Goal: Task Accomplishment & Management: Manage account settings

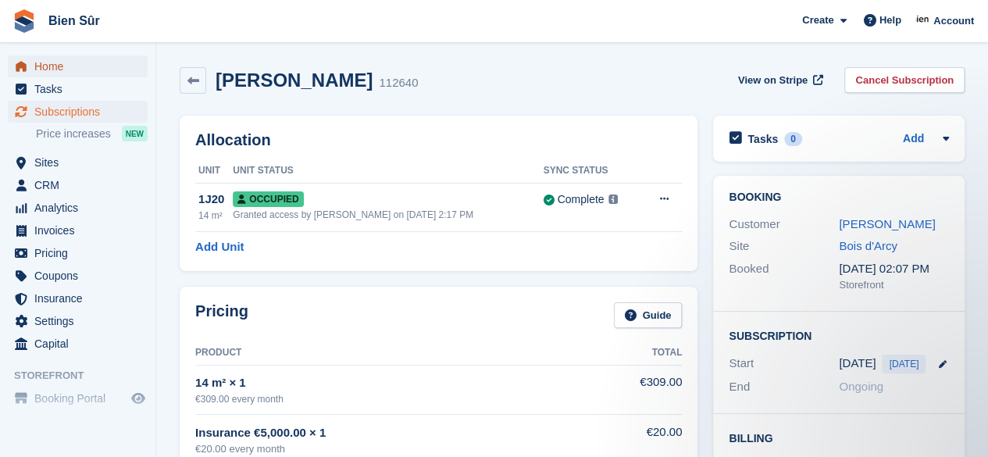
drag, startPoint x: 78, startPoint y: 68, endPoint x: 701, endPoint y: 183, distance: 633.7
click at [78, 68] on span "Home" at bounding box center [81, 66] width 94 height 22
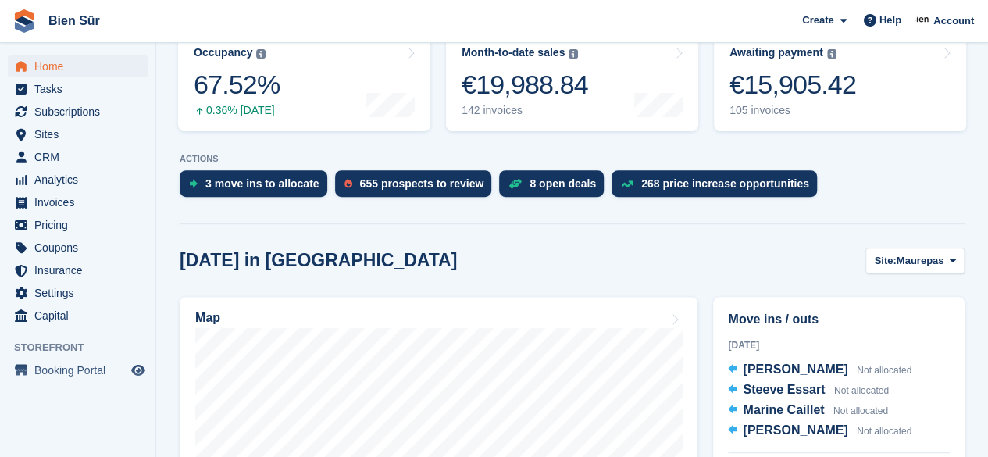
scroll to position [308, 0]
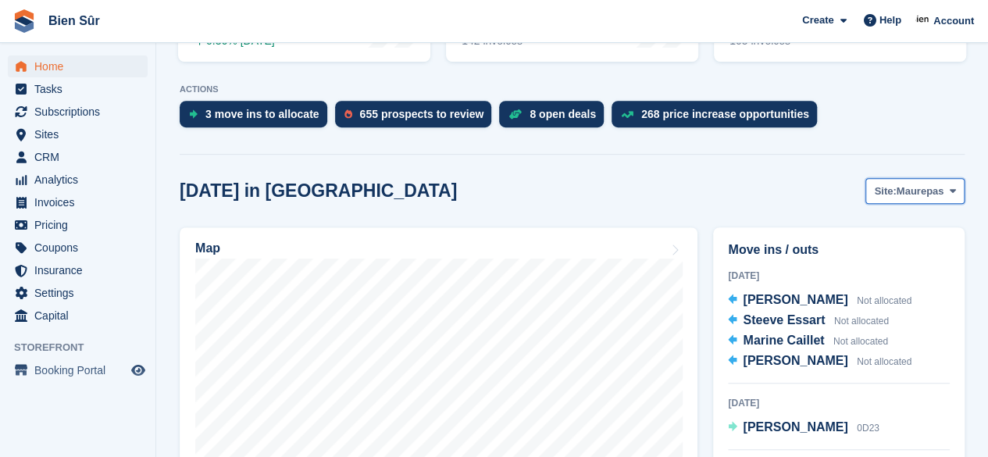
click at [932, 190] on span "Maurepas" at bounding box center [920, 191] width 48 height 16
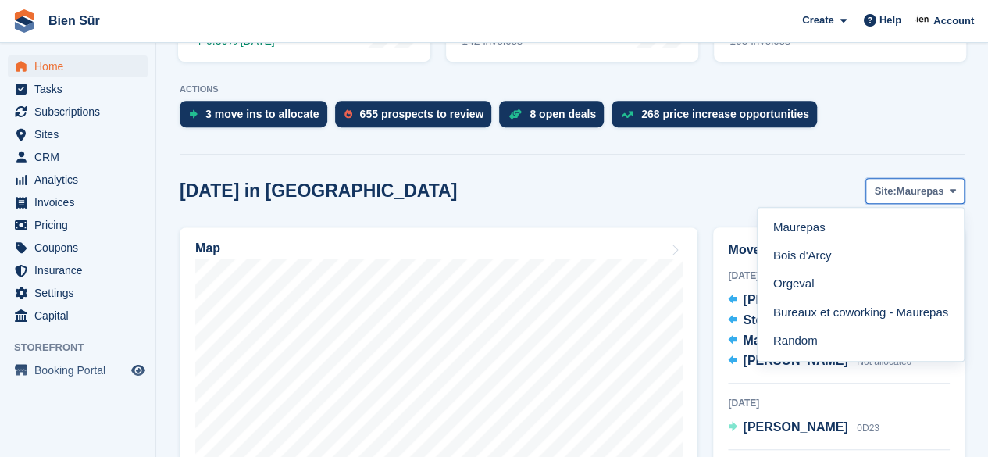
scroll to position [335, 0]
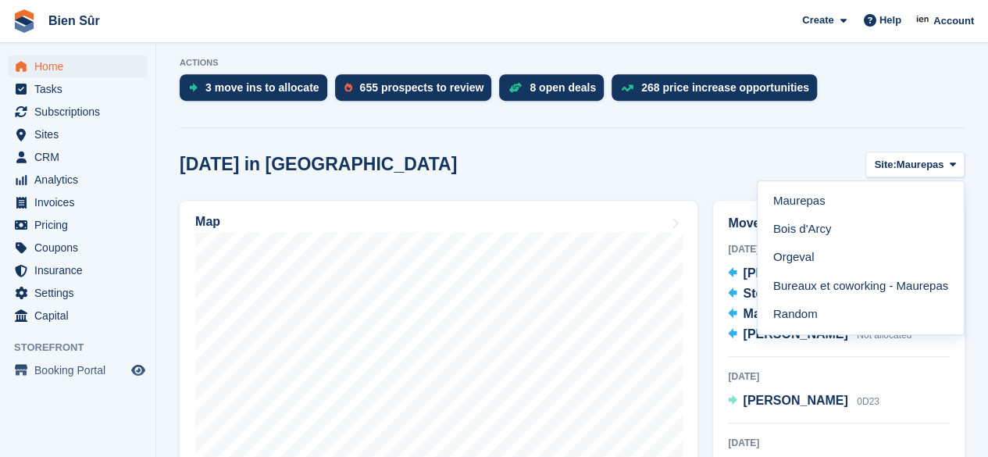
click at [846, 238] on link "Bois d'Arcy" at bounding box center [861, 230] width 194 height 28
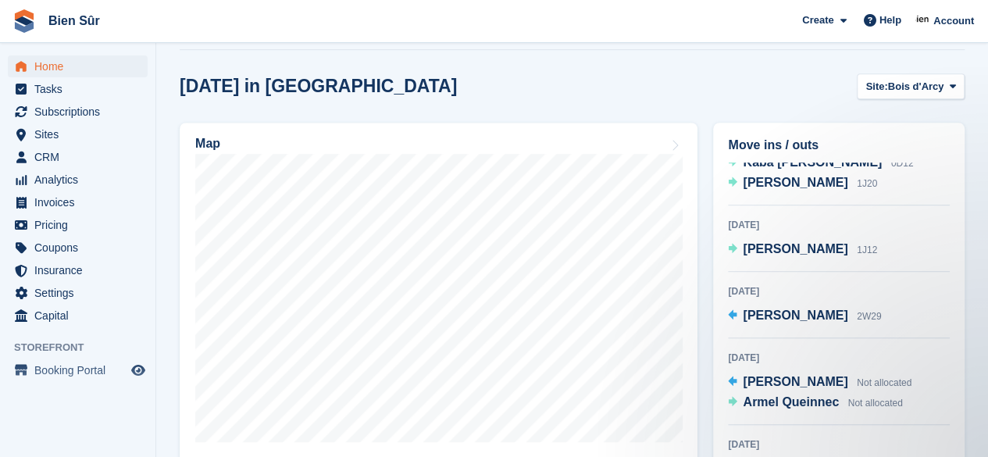
scroll to position [78, 0]
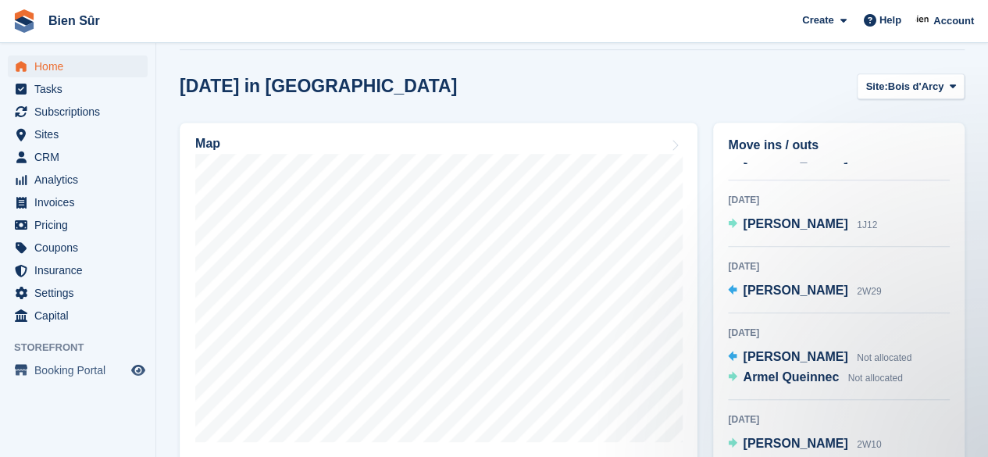
click at [791, 382] on span "Armel Queinnec" at bounding box center [791, 376] width 96 height 13
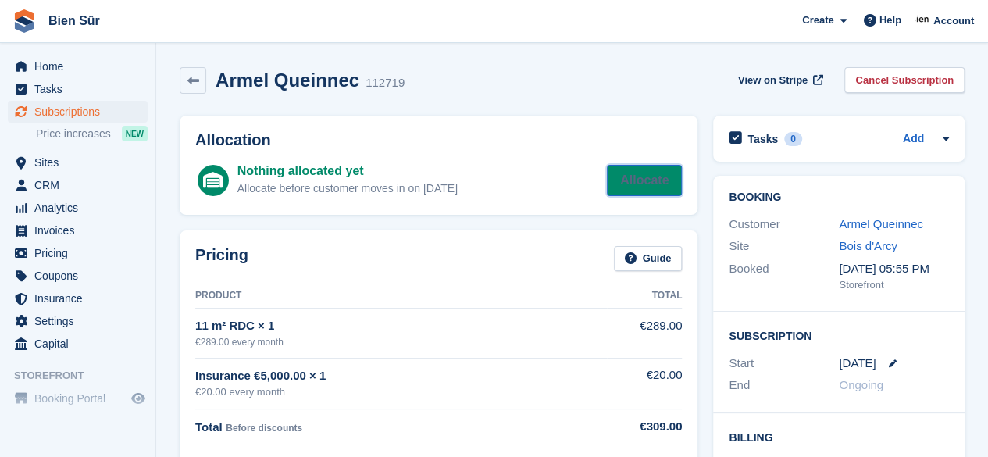
click at [656, 183] on link "Allocate" at bounding box center [644, 180] width 75 height 31
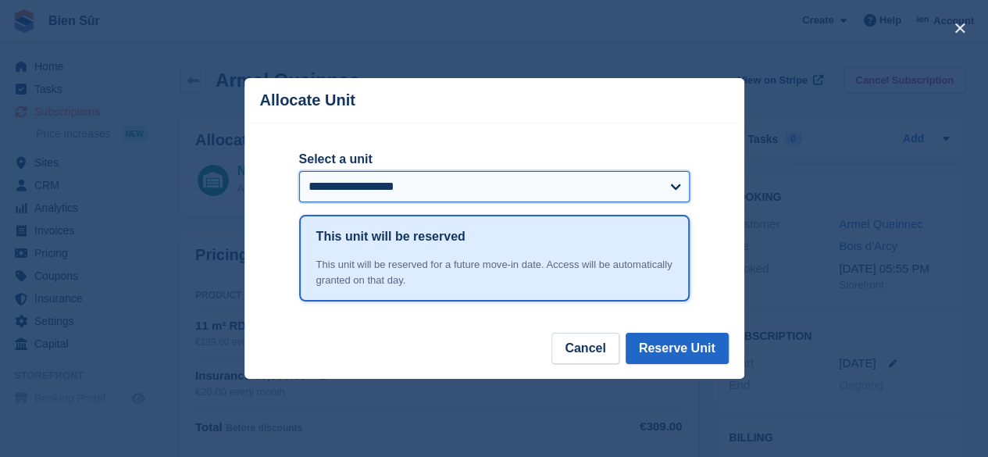
click at [656, 186] on select "**********" at bounding box center [494, 186] width 390 height 31
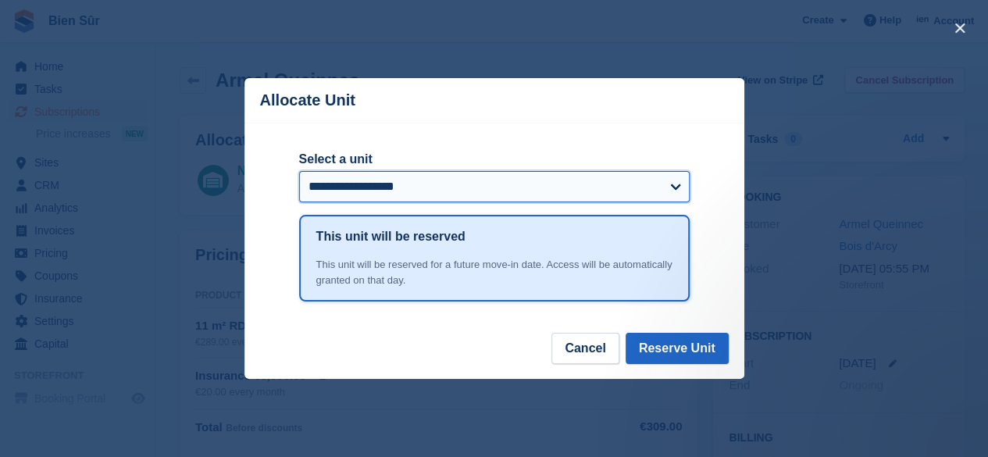
select select "*****"
click at [299, 173] on select "**********" at bounding box center [494, 186] width 390 height 31
click at [677, 188] on select "**********" at bounding box center [494, 186] width 390 height 31
click at [299, 173] on select "**********" at bounding box center [494, 186] width 390 height 31
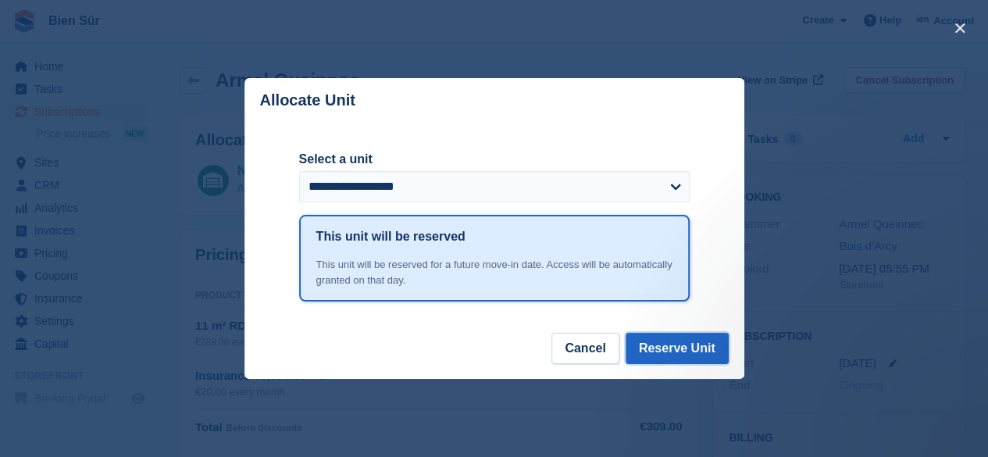
click at [660, 351] on button "Reserve Unit" at bounding box center [676, 348] width 103 height 31
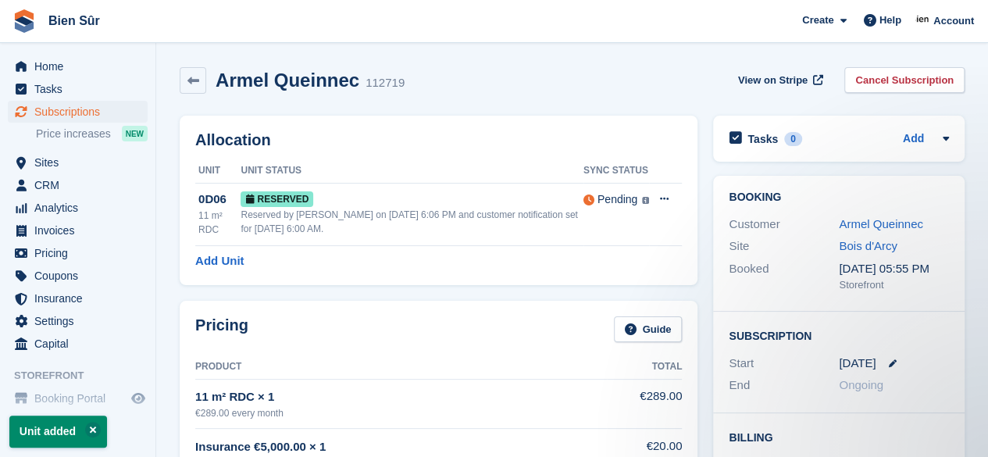
click at [858, 229] on link "Armel Queinnec" at bounding box center [881, 223] width 84 height 13
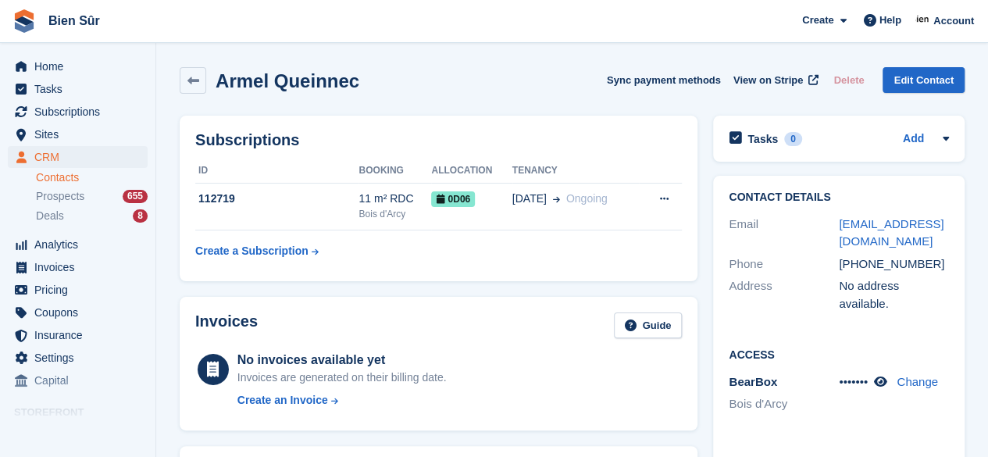
click at [884, 376] on icon at bounding box center [880, 382] width 13 height 12
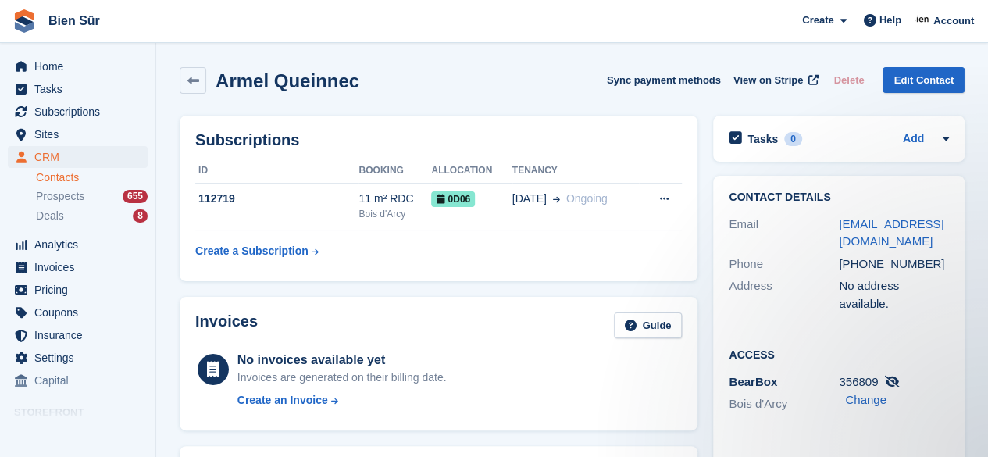
click at [879, 373] on div "356809 Change" at bounding box center [894, 390] width 110 height 35
drag, startPoint x: 878, startPoint y: 362, endPoint x: 839, endPoint y: 363, distance: 39.1
click at [839, 373] on div "356809 Change" at bounding box center [894, 390] width 110 height 35
copy div "356809"
click at [325, 208] on td "112719" at bounding box center [276, 207] width 163 height 48
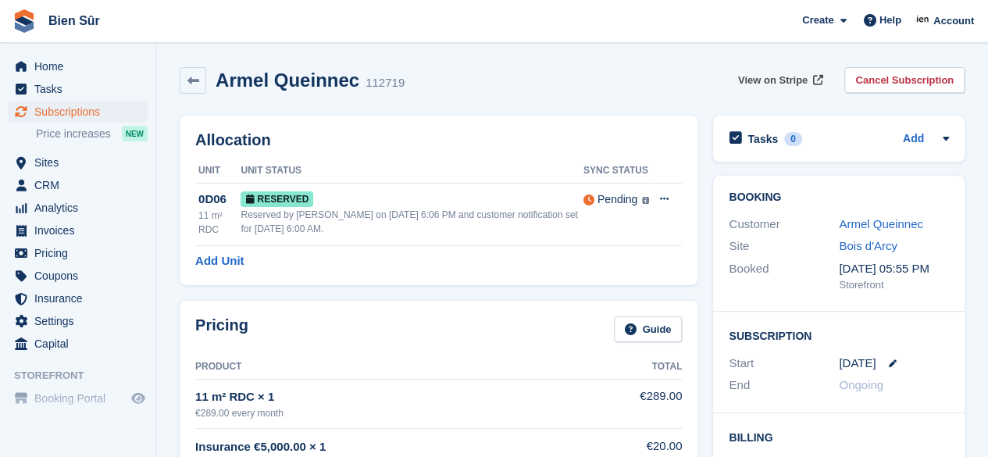
click at [780, 81] on span "View on Stripe" at bounding box center [772, 81] width 69 height 16
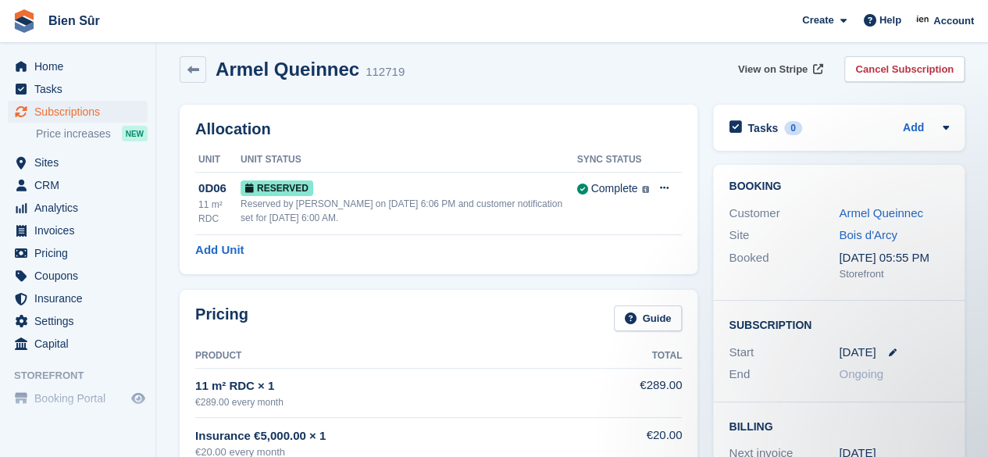
scroll to position [312, 0]
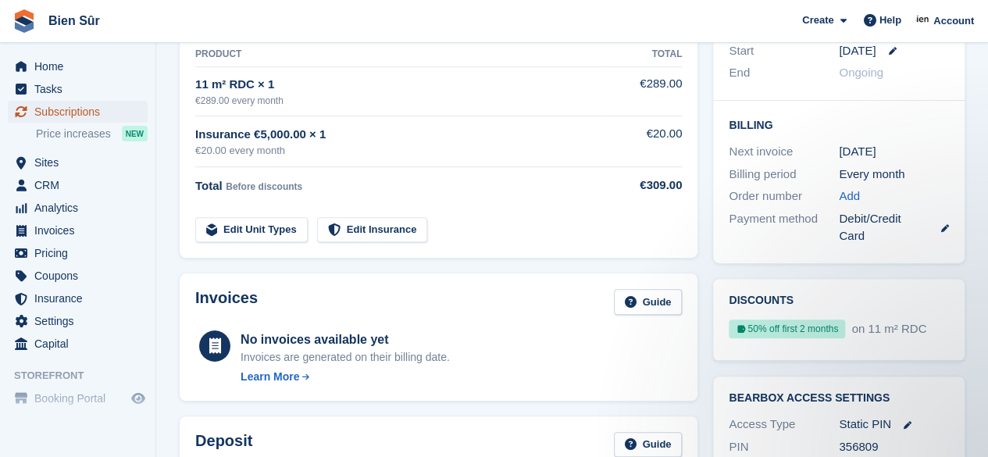
click at [91, 109] on span "Subscriptions" at bounding box center [81, 112] width 94 height 22
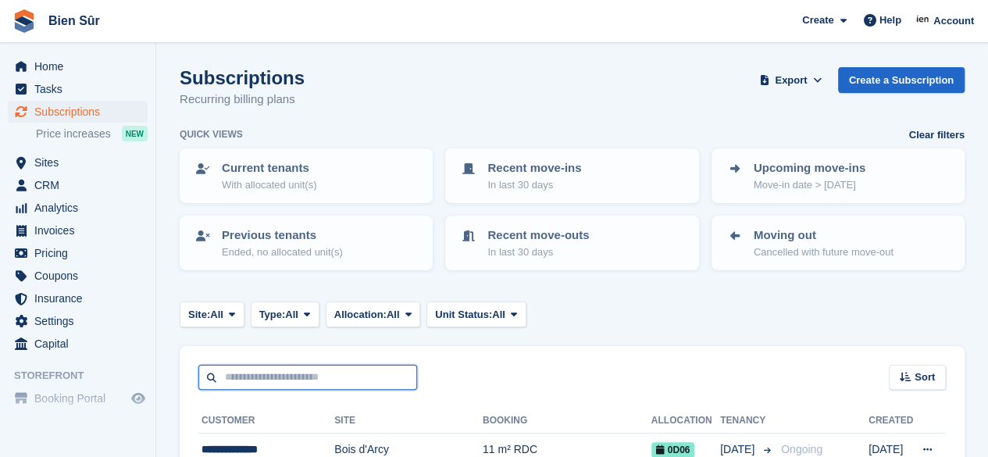
click at [232, 380] on input "text" at bounding box center [307, 378] width 219 height 26
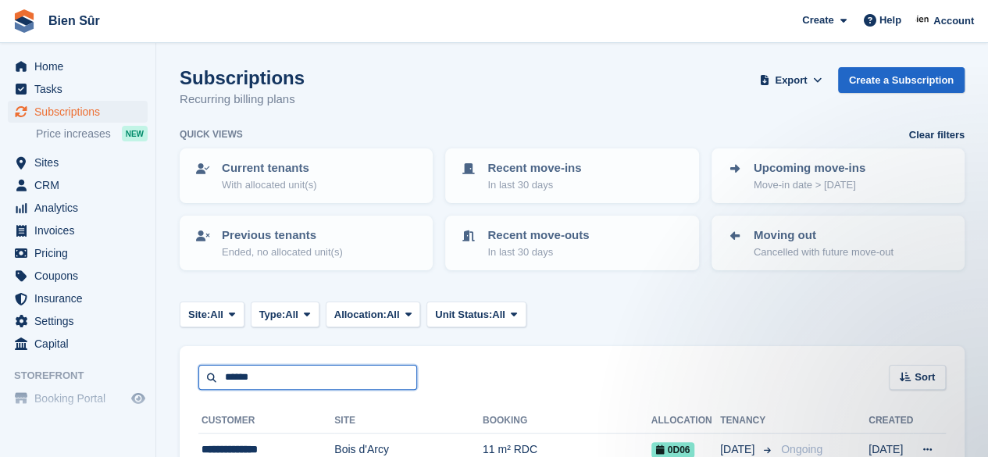
type input "******"
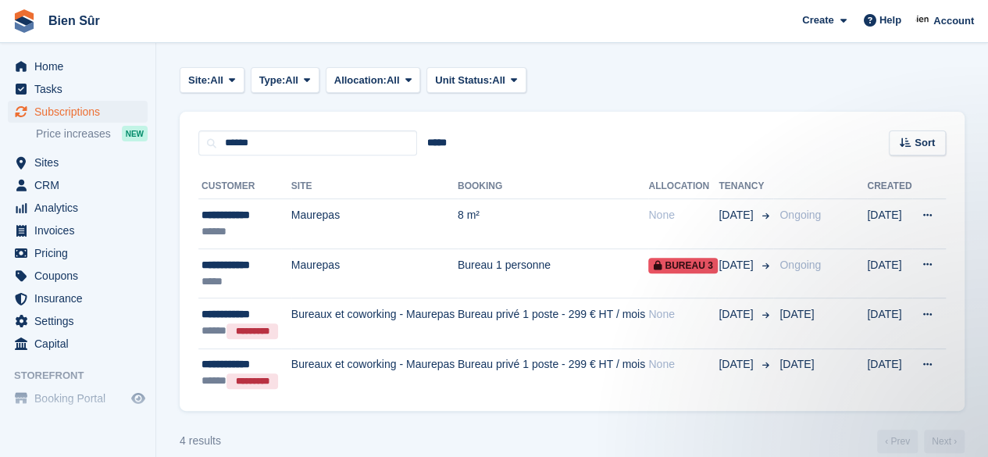
click at [426, 271] on td "Maurepas" at bounding box center [374, 273] width 166 height 50
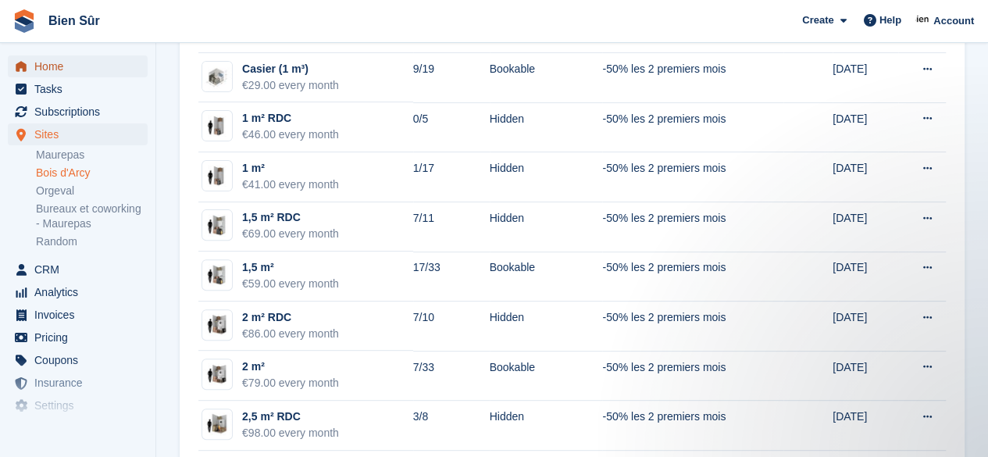
click at [70, 68] on span "Home" at bounding box center [81, 66] width 94 height 22
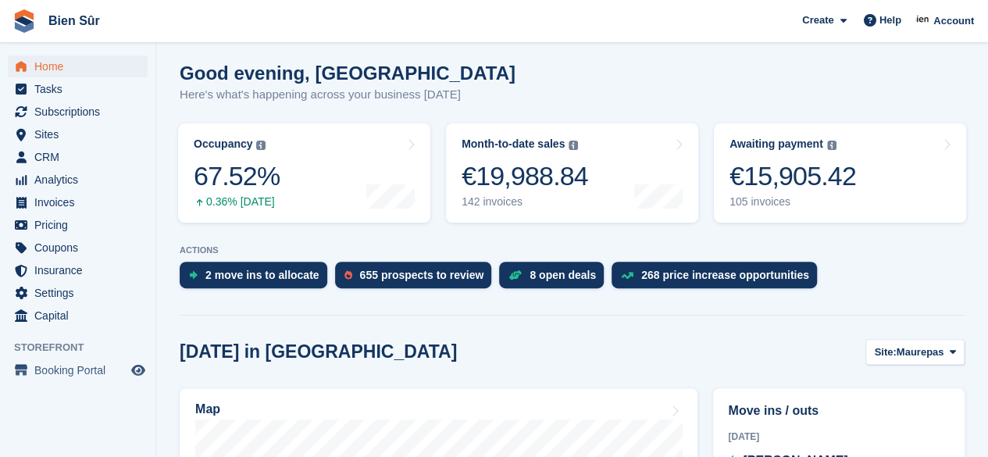
scroll to position [312, 0]
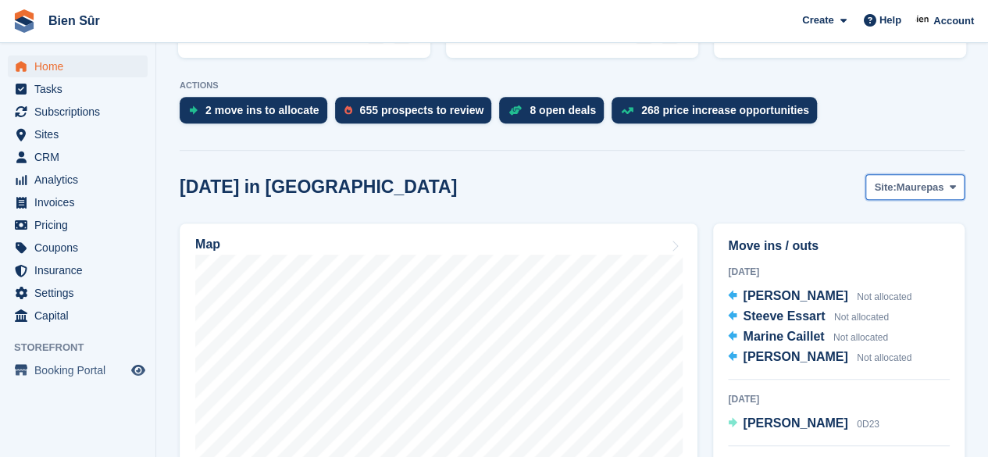
click at [923, 185] on span "Maurepas" at bounding box center [920, 188] width 48 height 16
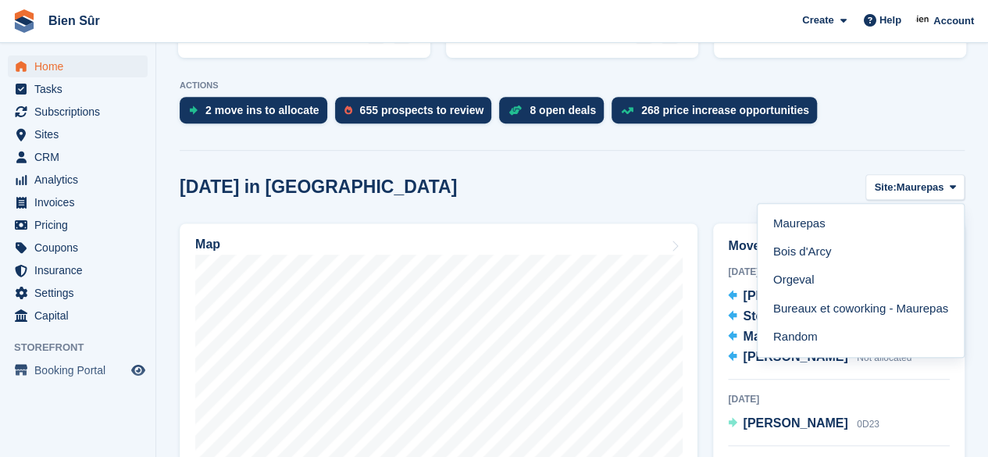
click at [846, 262] on link "Bois d'Arcy" at bounding box center [861, 252] width 194 height 28
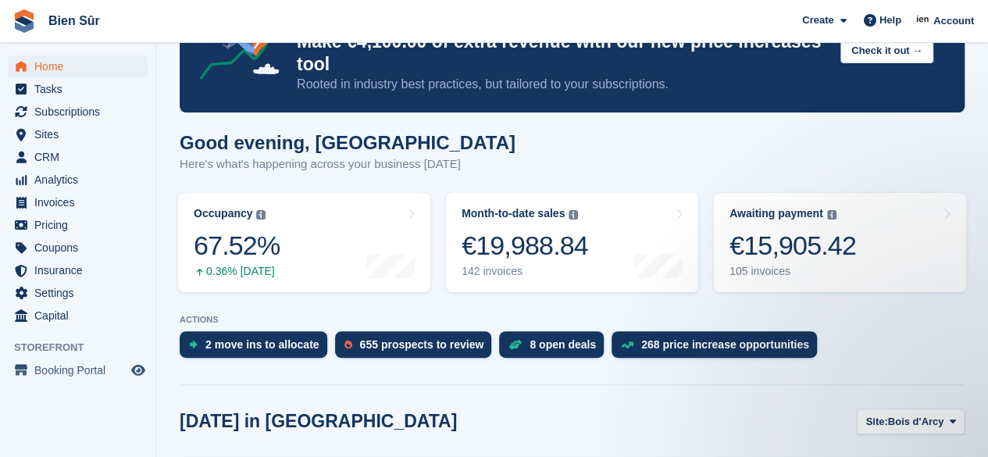
scroll to position [78, 0]
click at [399, 221] on div at bounding box center [390, 242] width 48 height 71
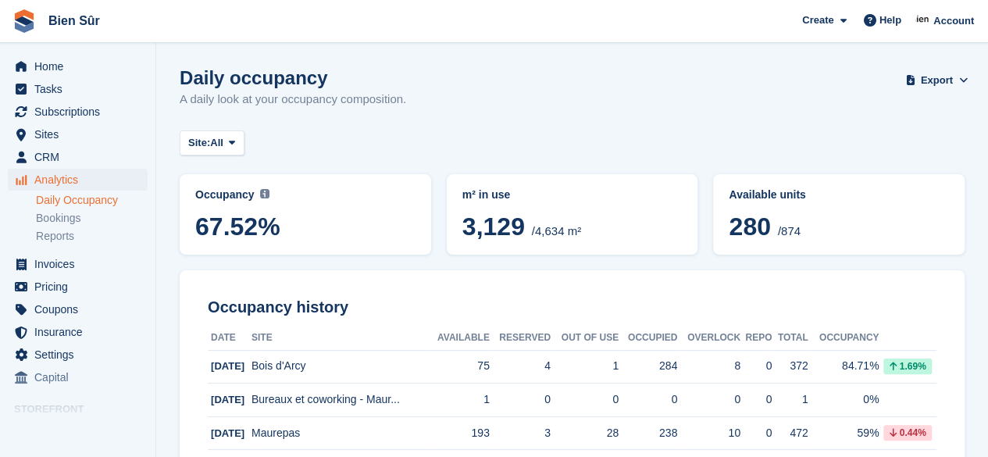
scroll to position [78, 0]
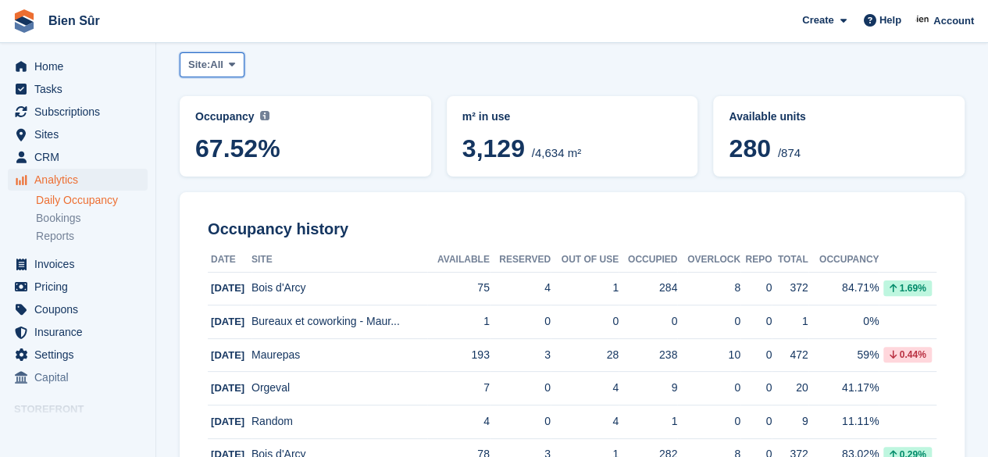
click at [234, 69] on icon at bounding box center [232, 64] width 6 height 10
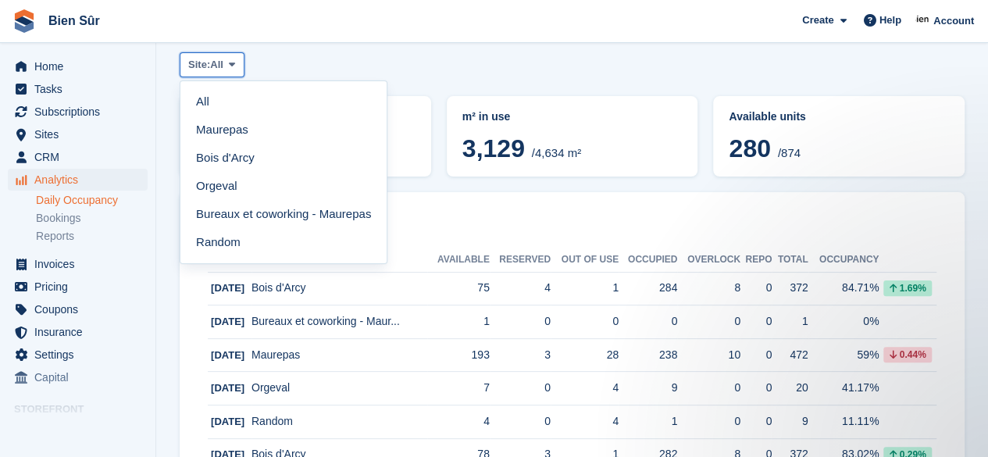
scroll to position [0, 0]
click at [244, 129] on link "Maurepas" at bounding box center [284, 130] width 194 height 28
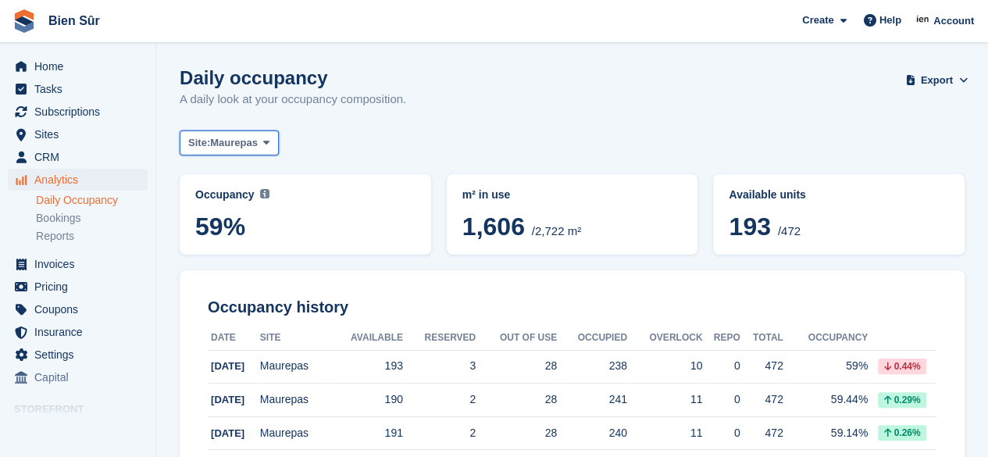
click at [260, 138] on button "Site: Maurepas" at bounding box center [229, 143] width 99 height 26
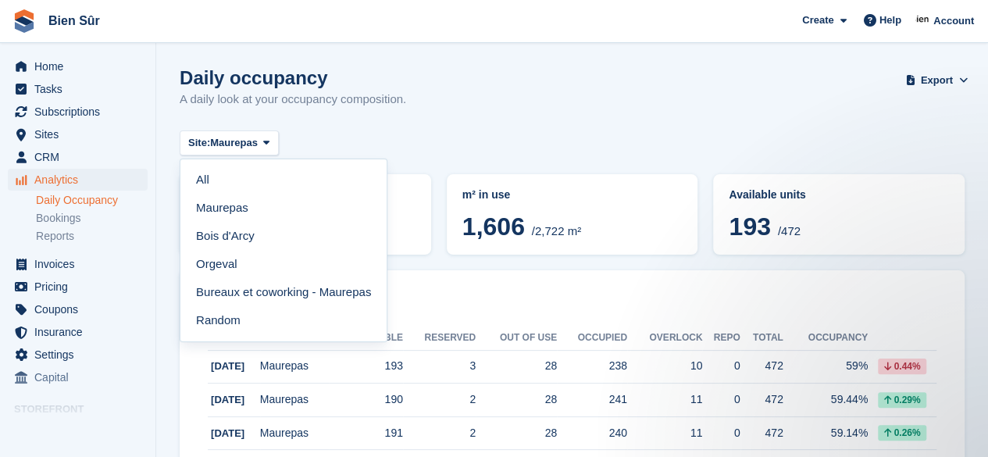
click at [255, 232] on link "Bois d'Arcy" at bounding box center [284, 236] width 194 height 28
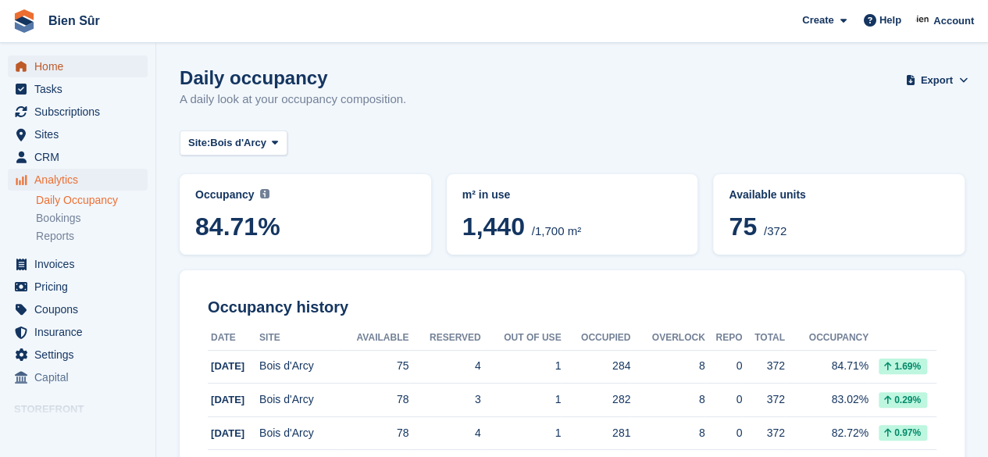
click at [84, 69] on span "Home" at bounding box center [81, 66] width 94 height 22
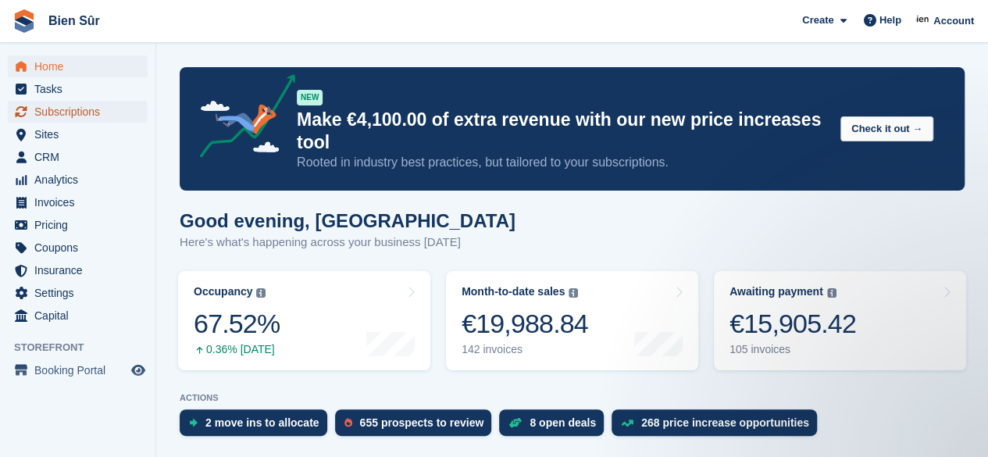
click at [80, 110] on span "Subscriptions" at bounding box center [81, 112] width 94 height 22
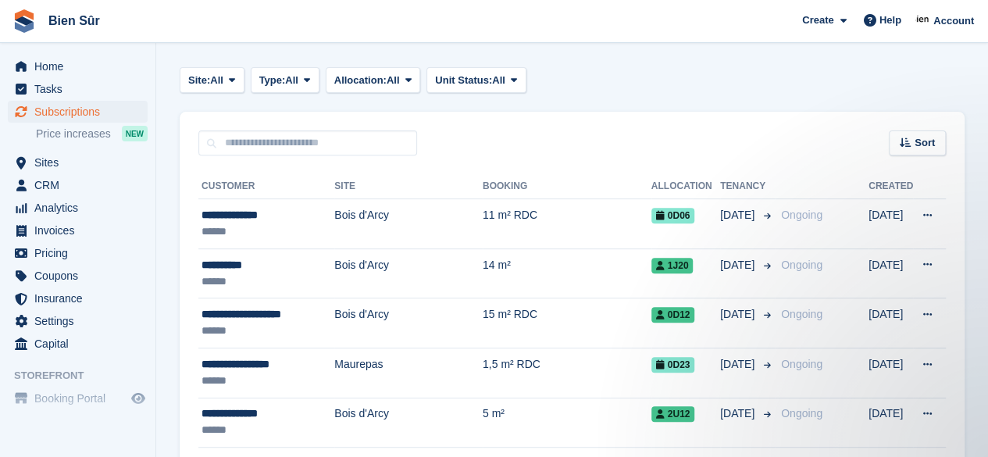
click at [576, 112] on div "Sort Sort by Customer name Date created Move in date Move out date Created (old…" at bounding box center [572, 134] width 785 height 45
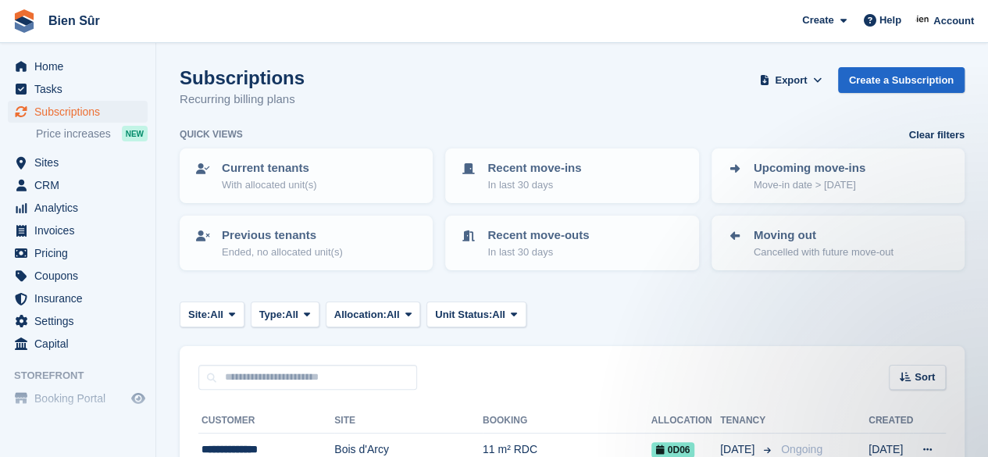
click at [520, 126] on div "Subscriptions Recurring billing plans Export Export Subscriptions Export a CSV …" at bounding box center [572, 97] width 785 height 60
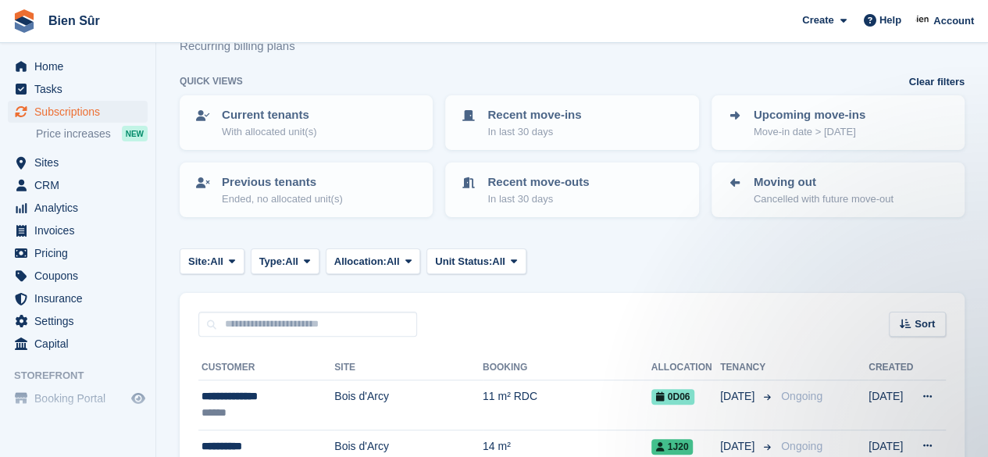
scroll to position [78, 0]
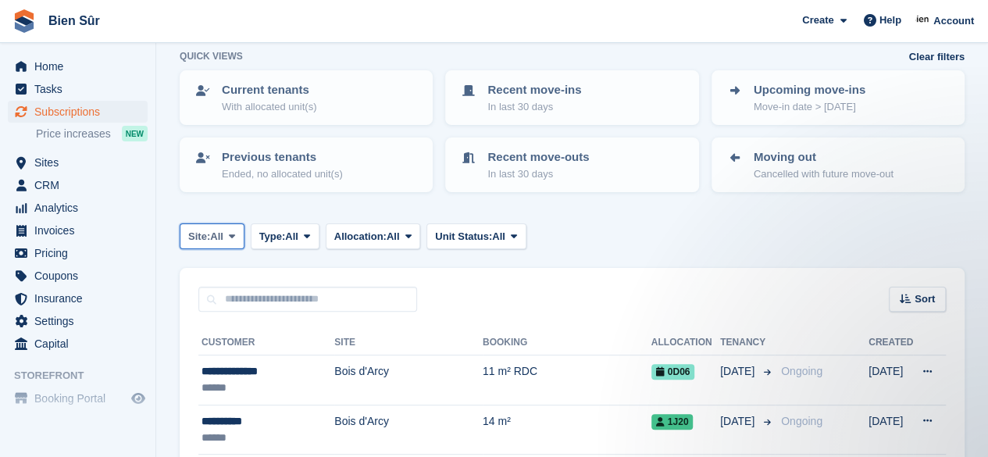
click at [235, 236] on icon at bounding box center [232, 236] width 6 height 10
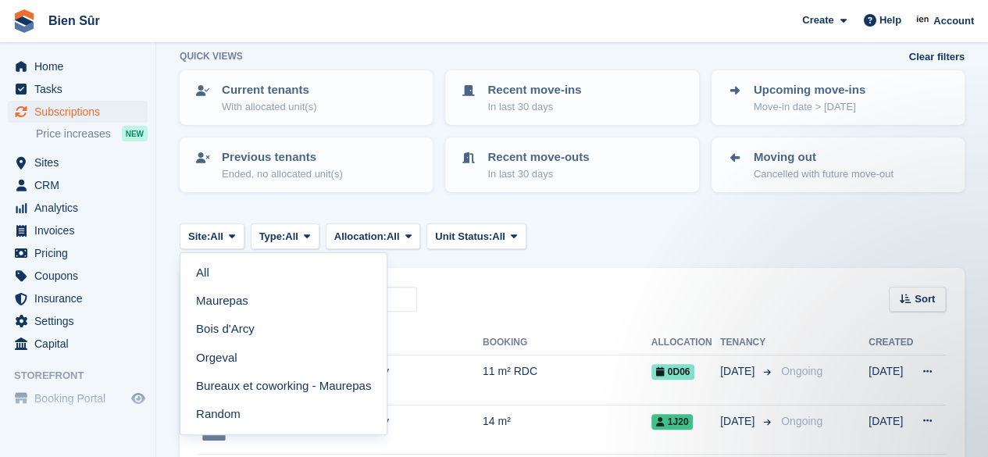
click at [239, 298] on link "Maurepas" at bounding box center [284, 301] width 194 height 28
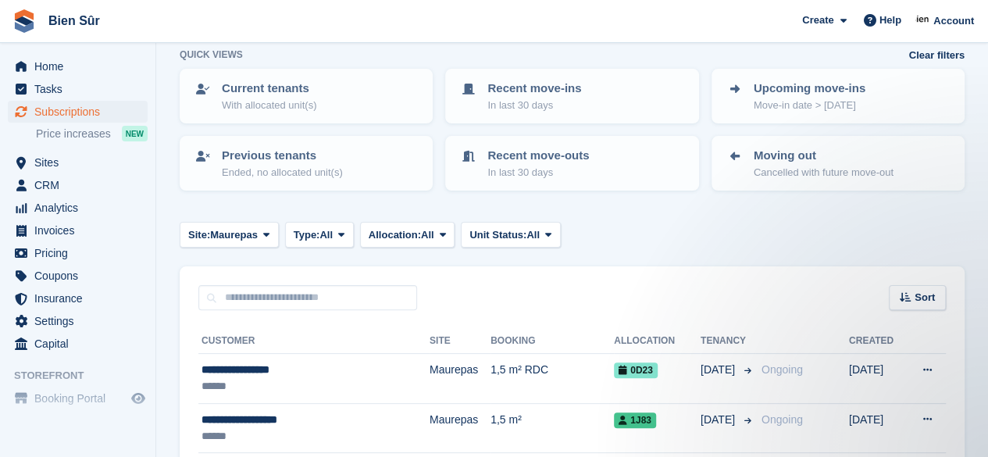
scroll to position [78, 0]
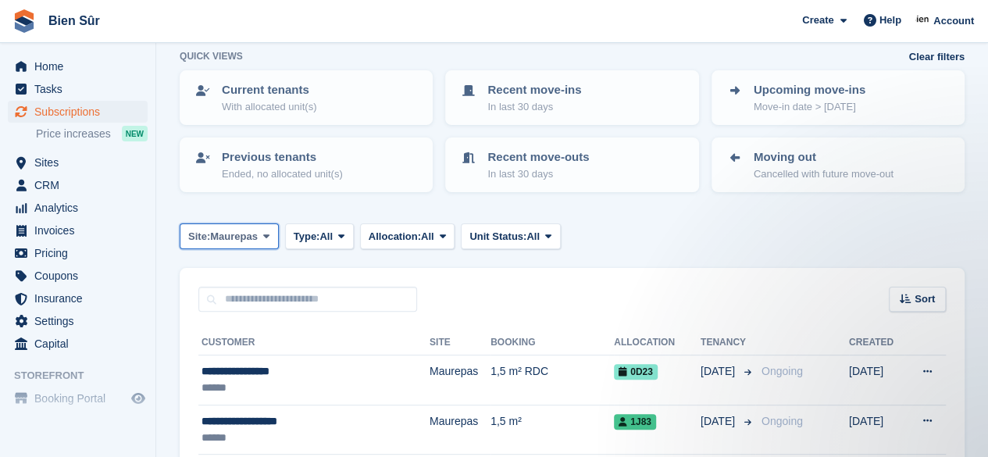
click at [267, 231] on icon at bounding box center [266, 236] width 6 height 10
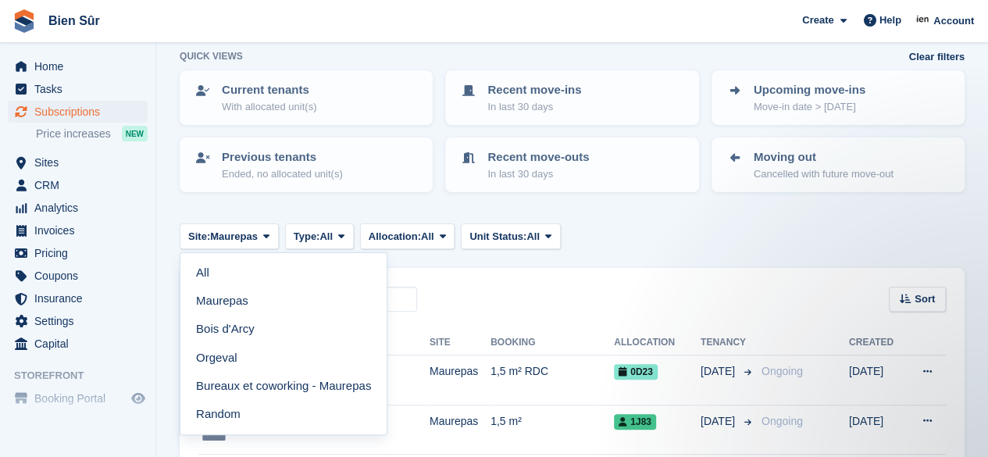
click at [260, 326] on link "Bois d'Arcy" at bounding box center [284, 329] width 194 height 28
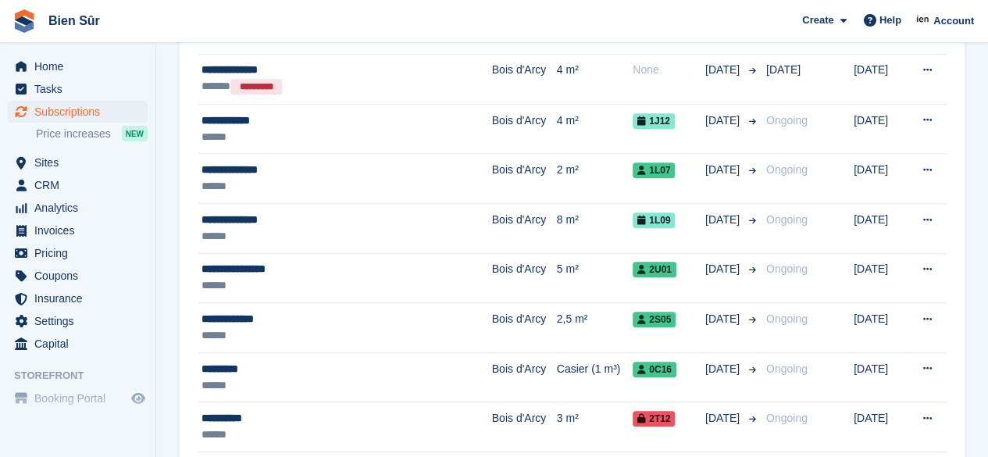
scroll to position [625, 0]
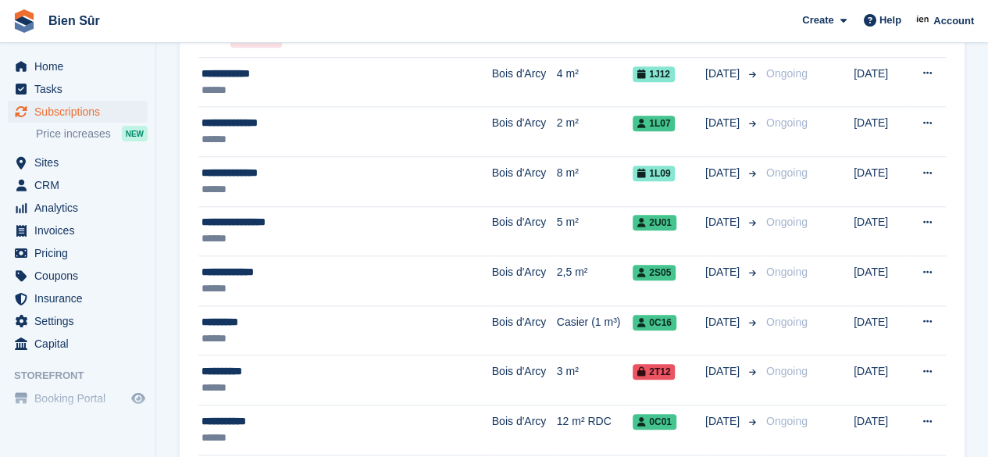
click at [492, 377] on td "Bois d'Arcy" at bounding box center [524, 380] width 65 height 50
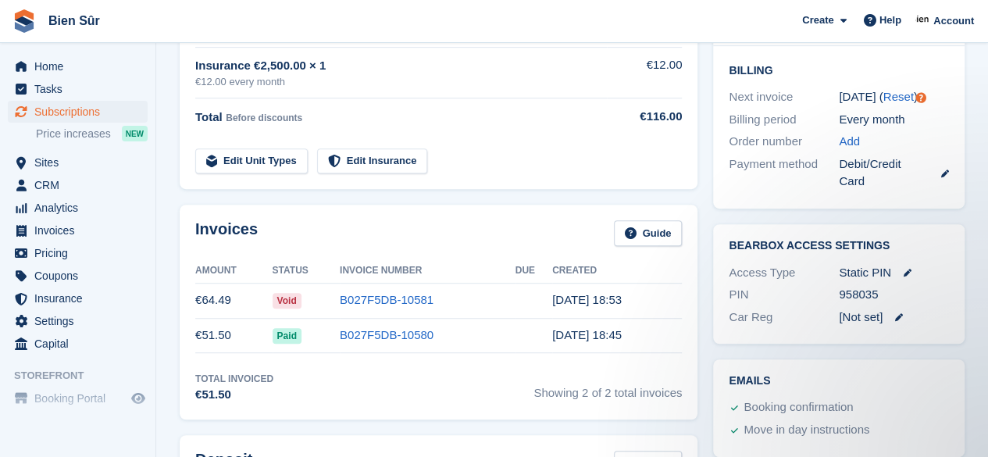
scroll to position [390, 0]
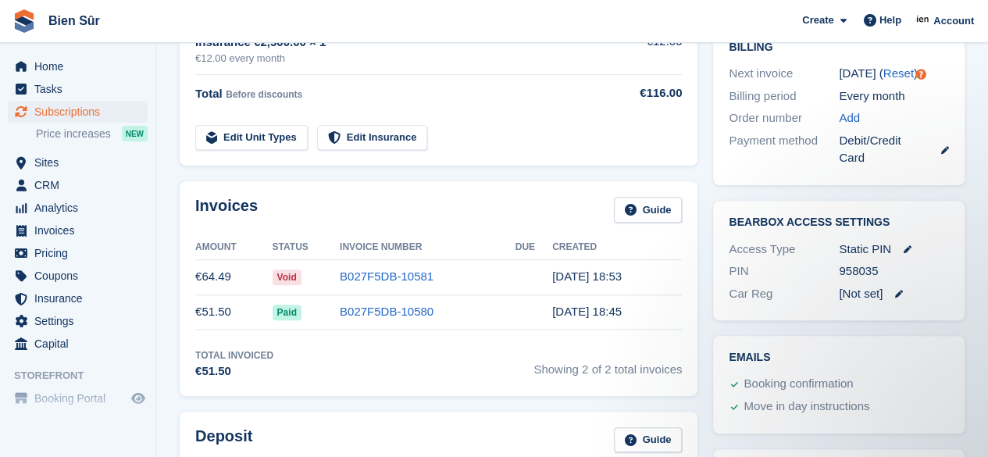
click at [387, 309] on link "B027F5DB-10580" at bounding box center [387, 311] width 94 height 13
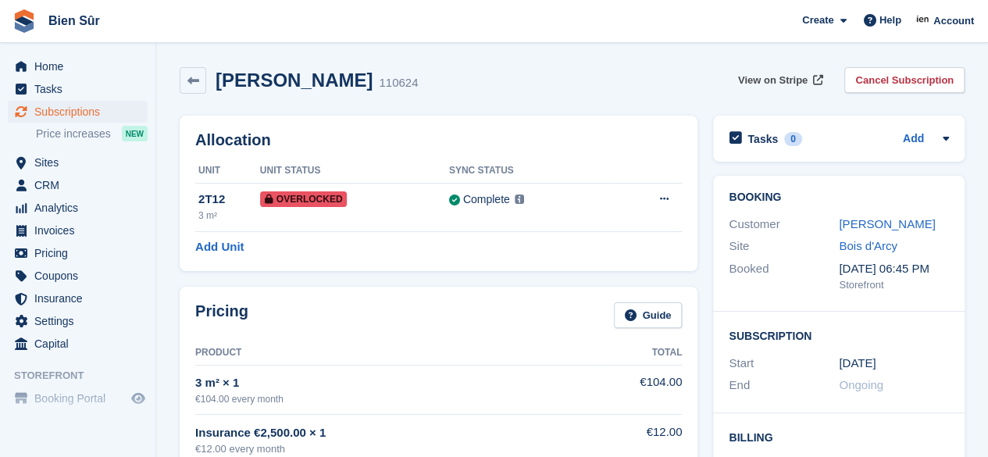
click at [786, 76] on span "View on Stripe" at bounding box center [772, 81] width 69 height 16
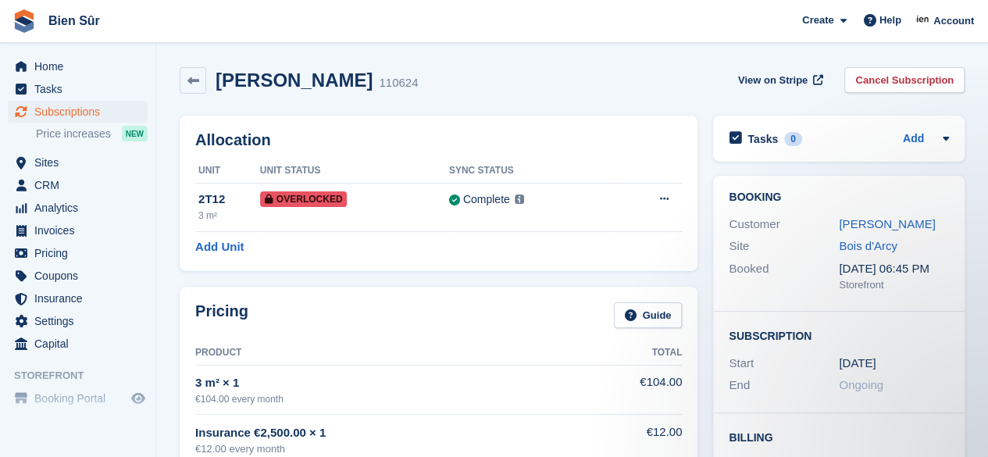
click at [665, 198] on icon at bounding box center [663, 199] width 9 height 10
click at [618, 234] on p "Remove Overlock" at bounding box center [603, 229] width 136 height 20
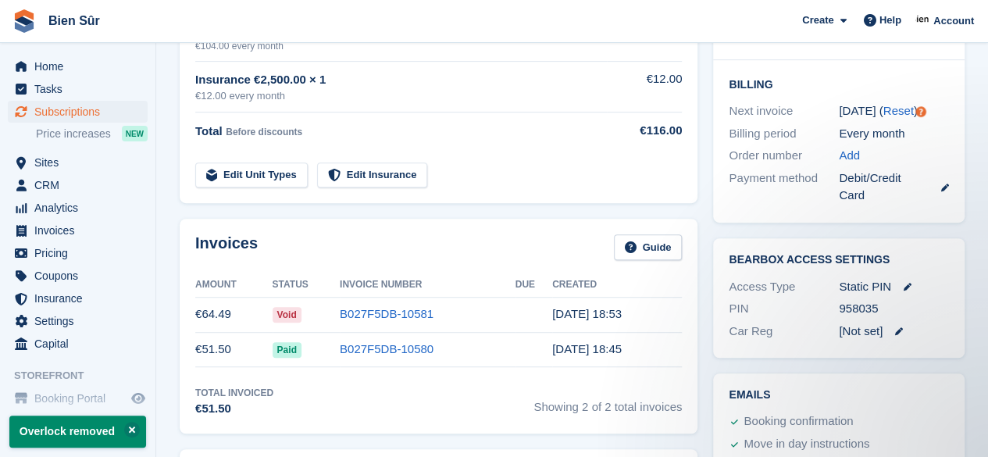
scroll to position [390, 0]
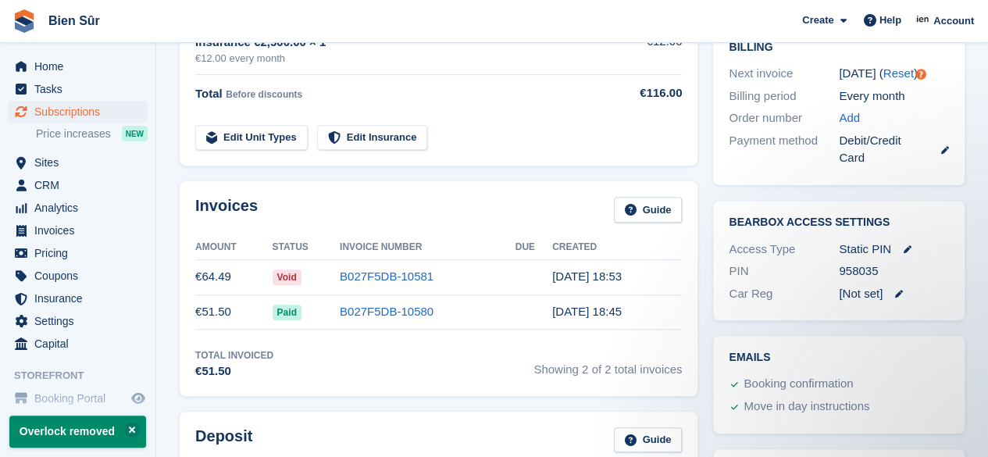
click at [363, 274] on link "B027F5DB-10581" at bounding box center [387, 275] width 94 height 13
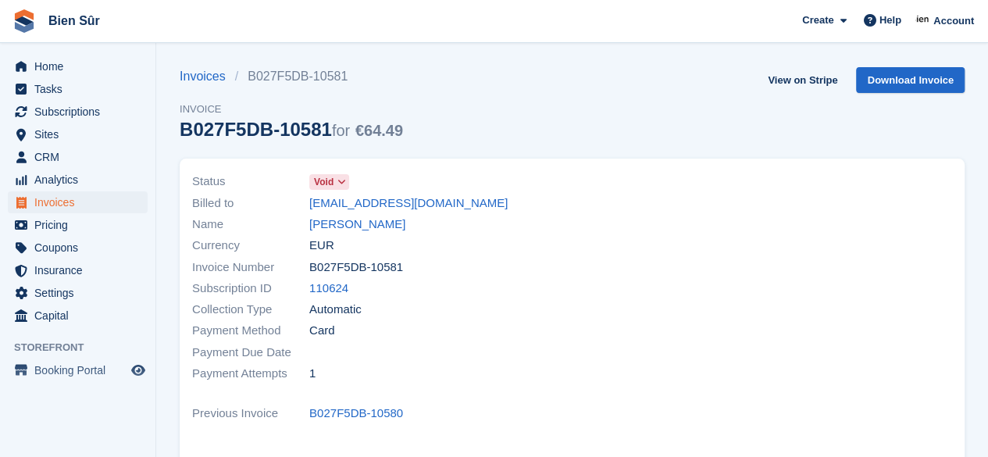
click at [347, 187] on span at bounding box center [341, 182] width 12 height 12
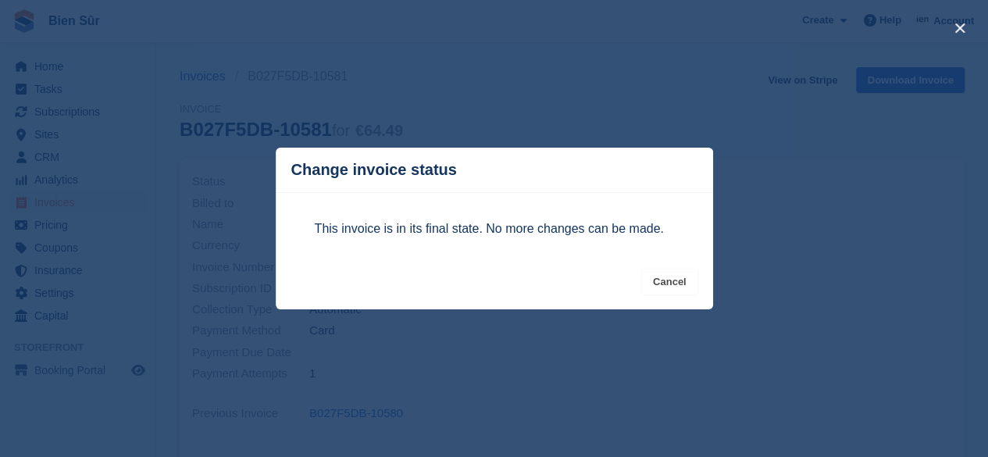
click at [672, 288] on button "Cancel" at bounding box center [669, 282] width 55 height 26
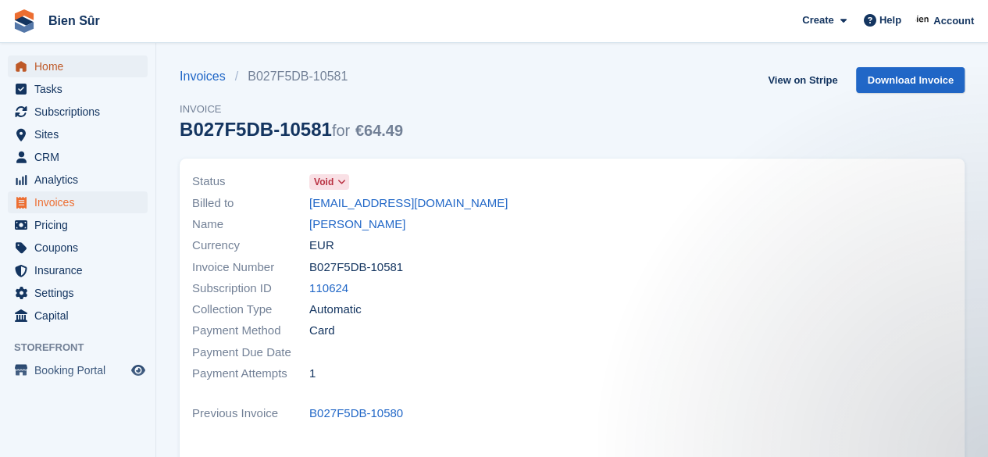
click at [41, 66] on span "Home" at bounding box center [81, 66] width 94 height 22
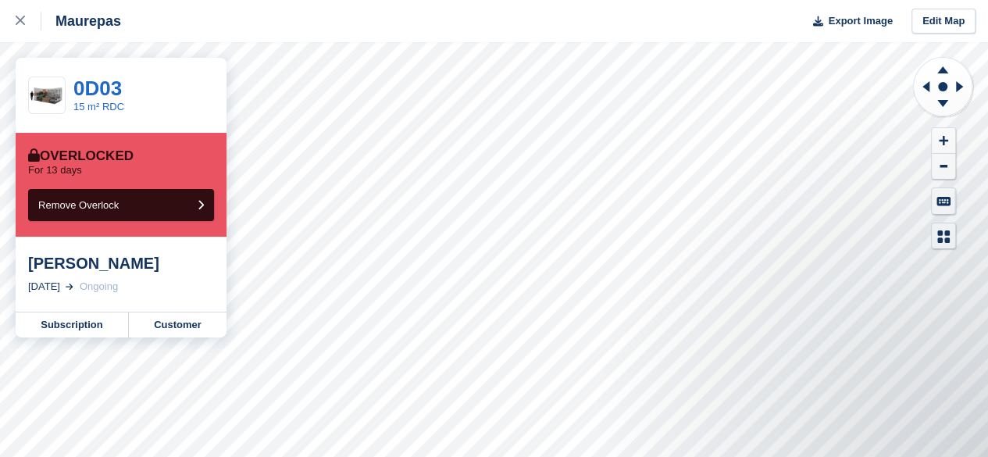
click at [172, 326] on link "Customer" at bounding box center [178, 324] width 98 height 25
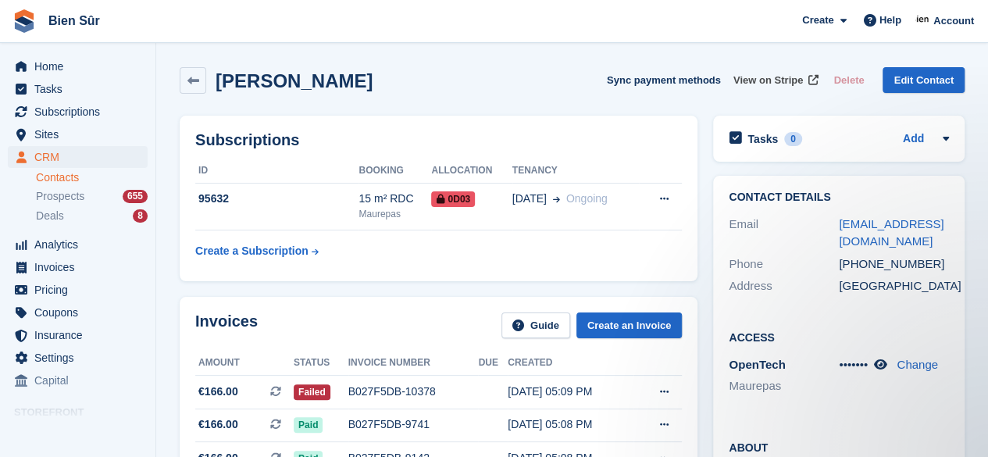
click at [770, 82] on span "View on Stripe" at bounding box center [767, 81] width 69 height 16
click at [70, 112] on span "Subscriptions" at bounding box center [81, 112] width 94 height 22
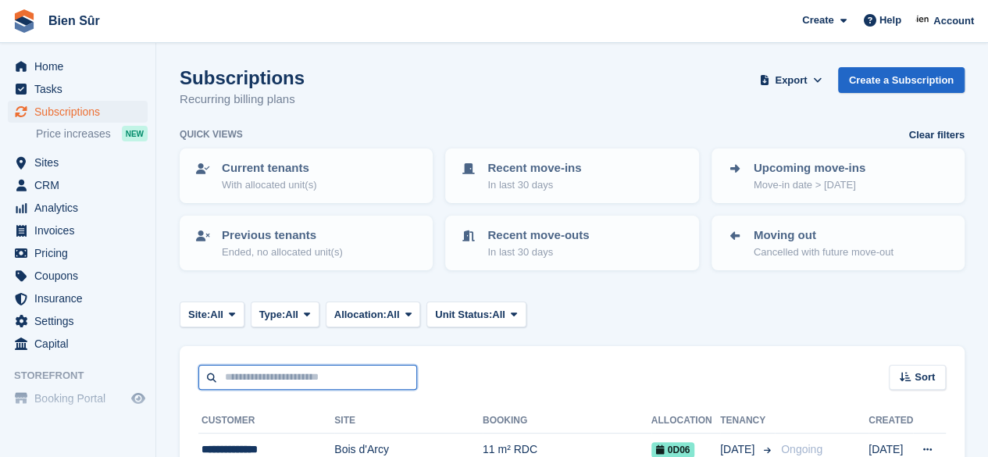
click at [240, 374] on input "text" at bounding box center [307, 378] width 219 height 26
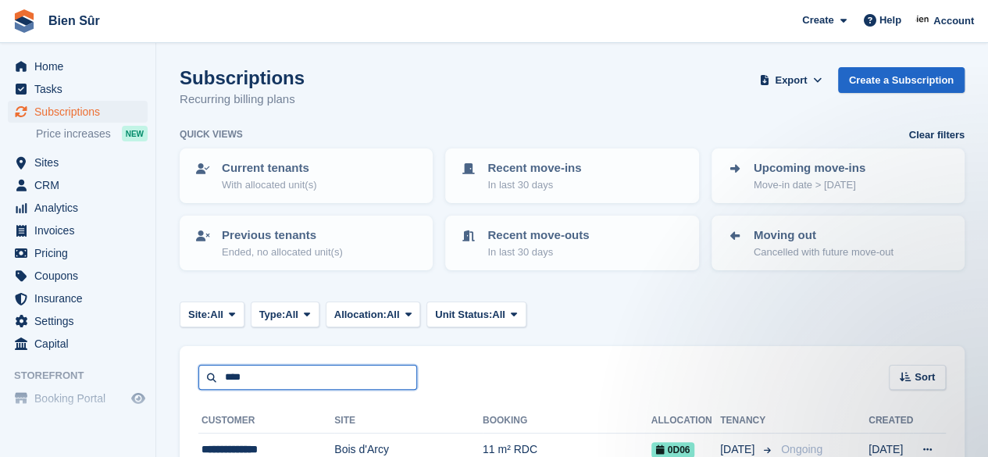
type input "****"
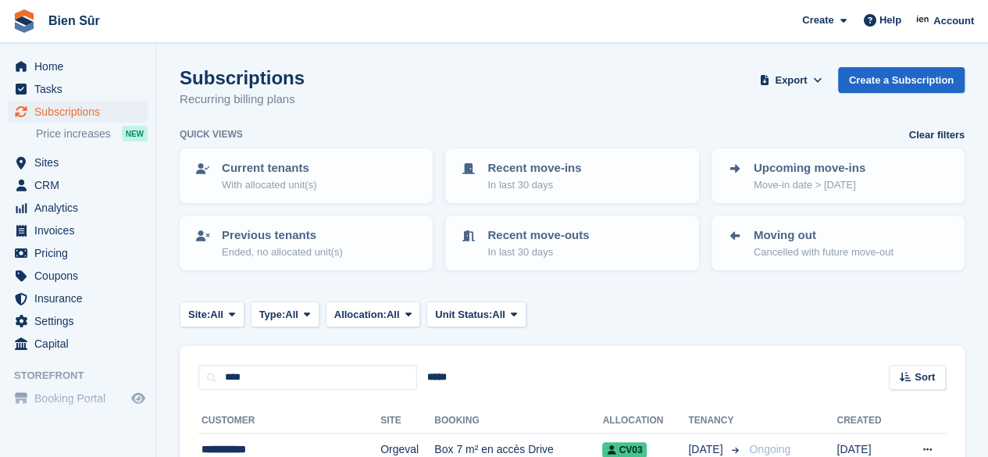
scroll to position [103, 0]
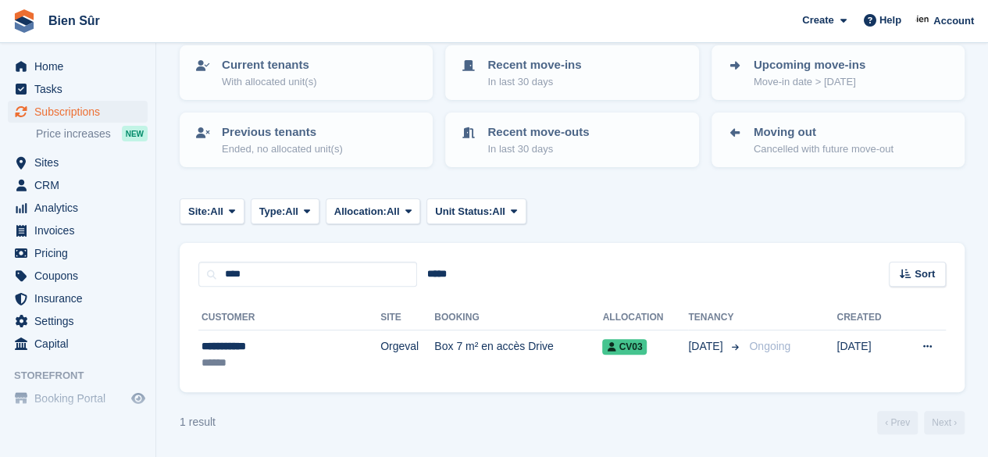
click at [301, 347] on div "**********" at bounding box center [264, 346] width 126 height 16
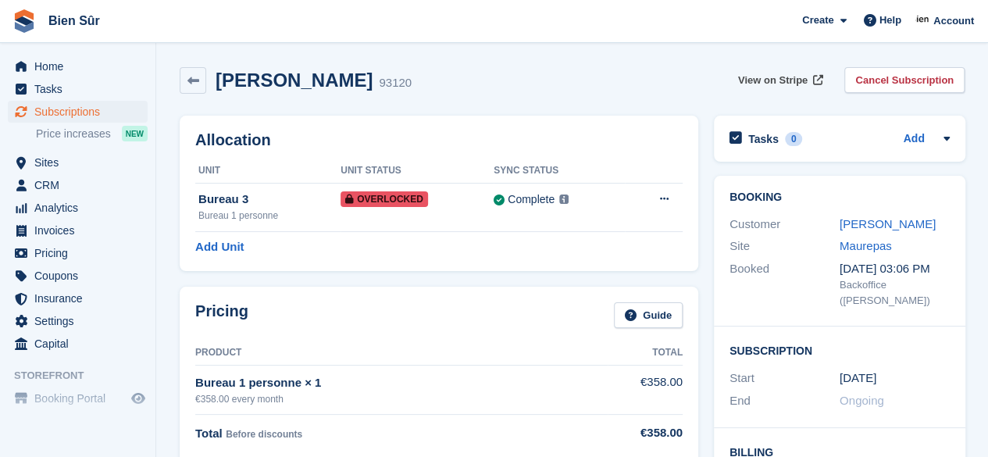
click at [795, 76] on span "View on Stripe" at bounding box center [772, 81] width 69 height 16
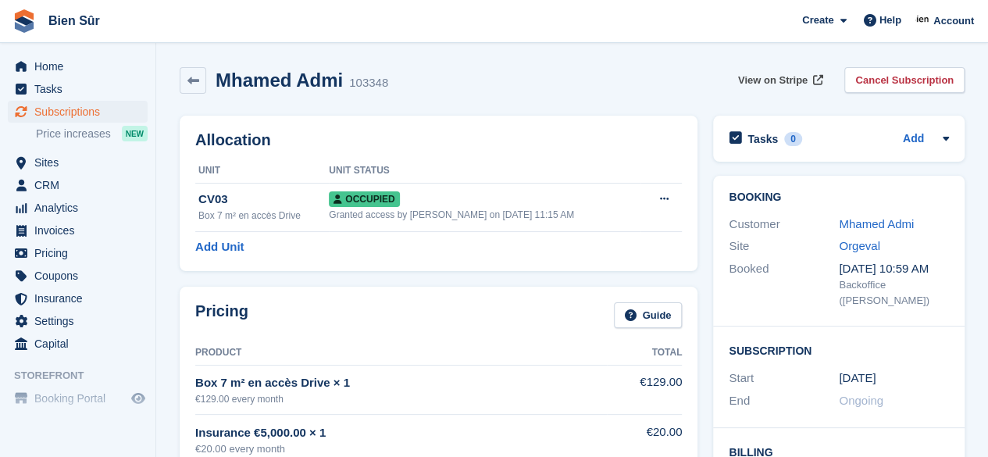
click at [798, 82] on span "View on Stripe" at bounding box center [772, 81] width 69 height 16
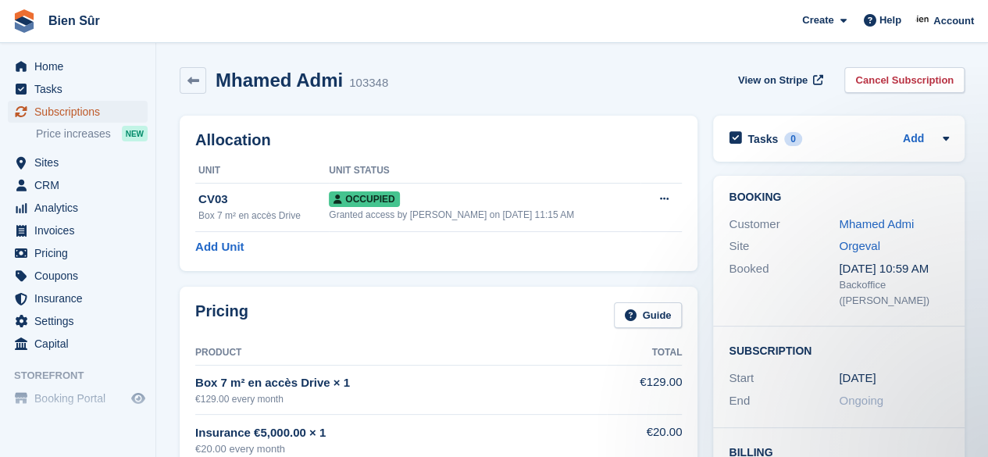
click at [69, 106] on span "Subscriptions" at bounding box center [81, 112] width 94 height 22
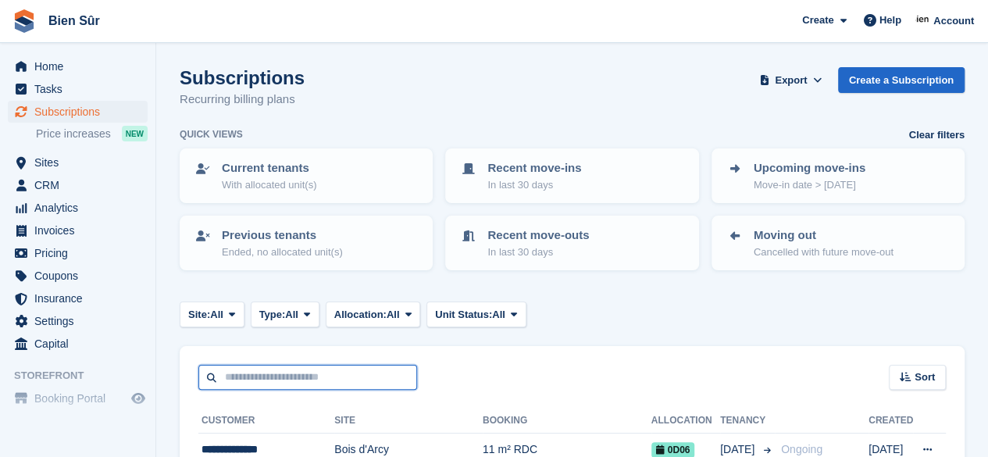
click at [247, 369] on input "text" at bounding box center [307, 378] width 219 height 26
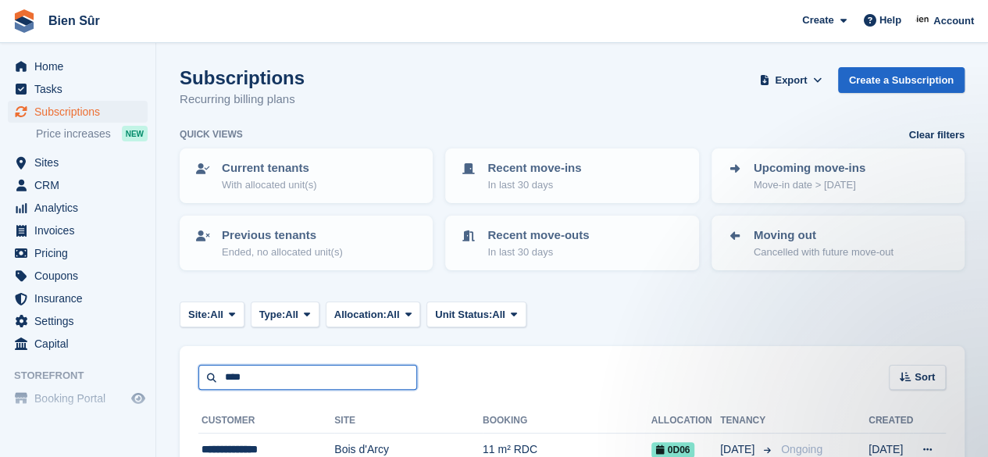
type input "****"
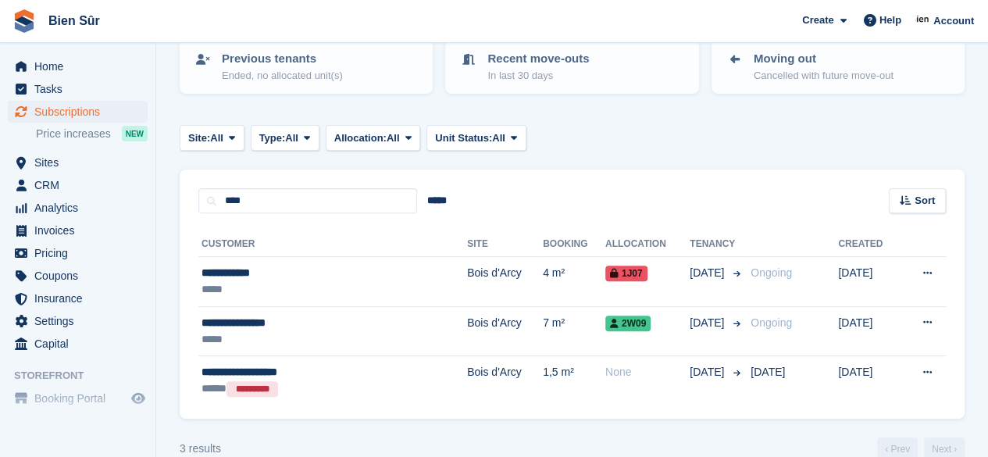
scroll to position [202, 0]
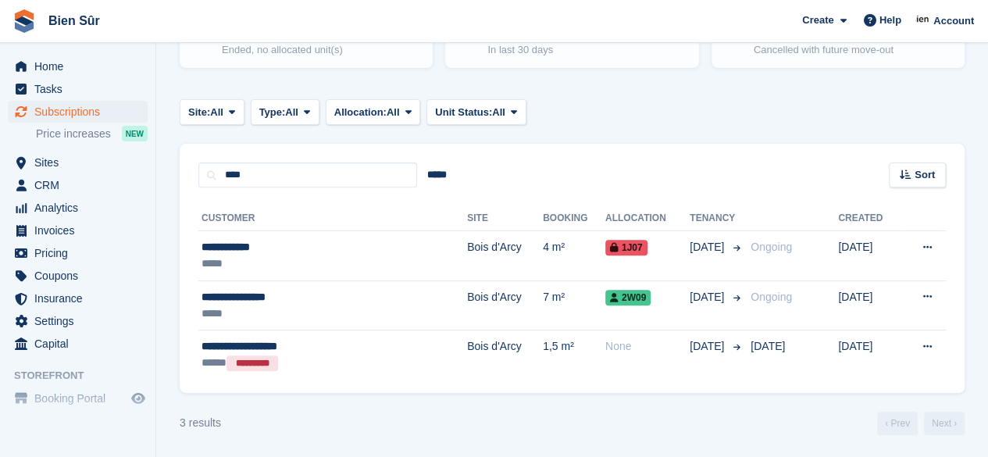
click at [341, 252] on div "**********" at bounding box center [296, 247] width 190 height 16
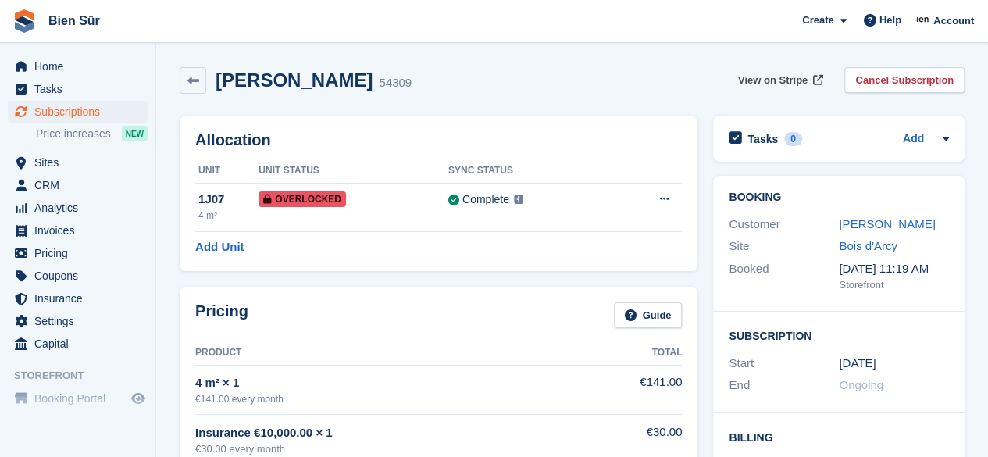
click at [790, 81] on span "View on Stripe" at bounding box center [772, 81] width 69 height 16
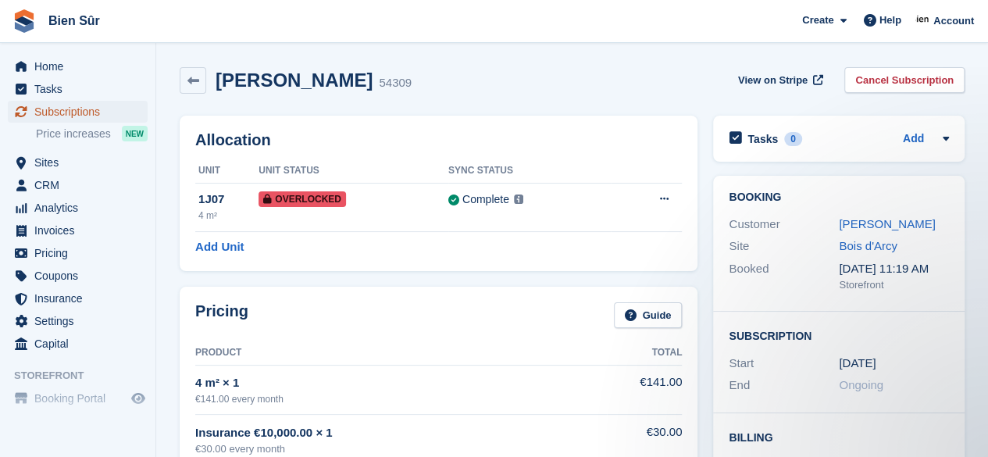
click at [74, 118] on span "Subscriptions" at bounding box center [81, 112] width 94 height 22
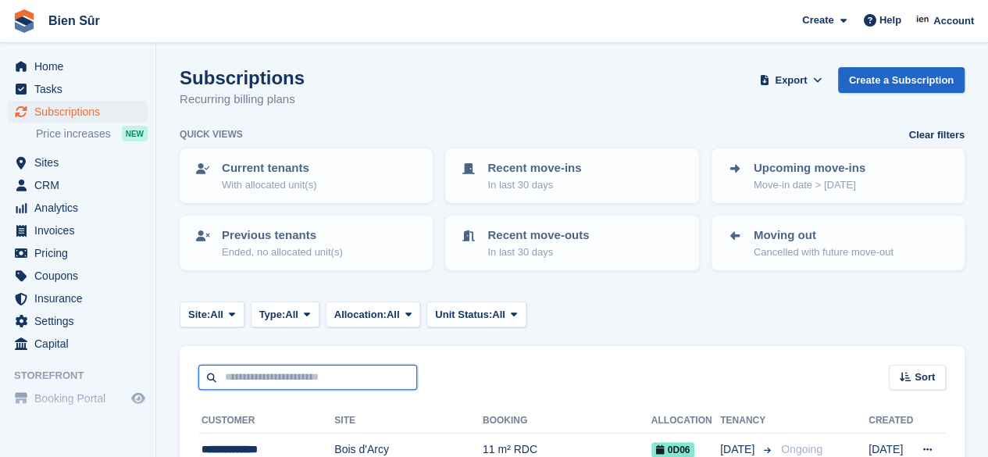
click at [284, 369] on input "text" at bounding box center [307, 378] width 219 height 26
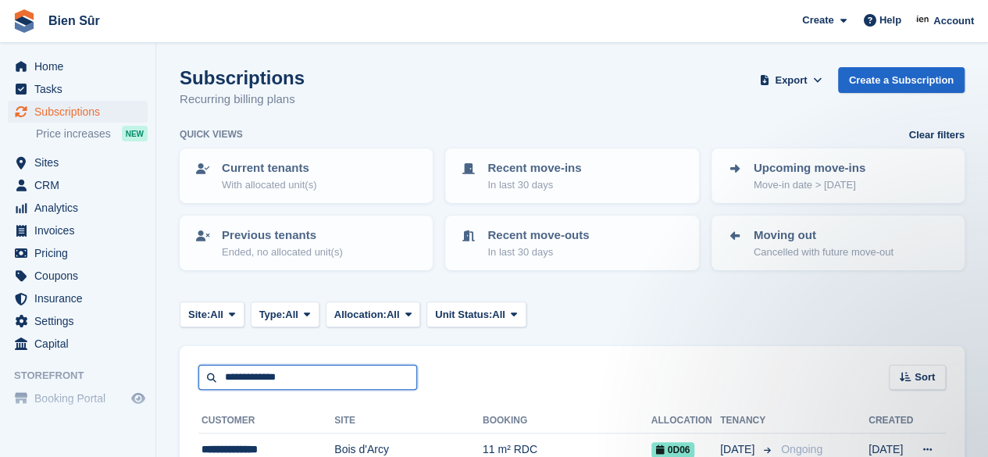
type input "**********"
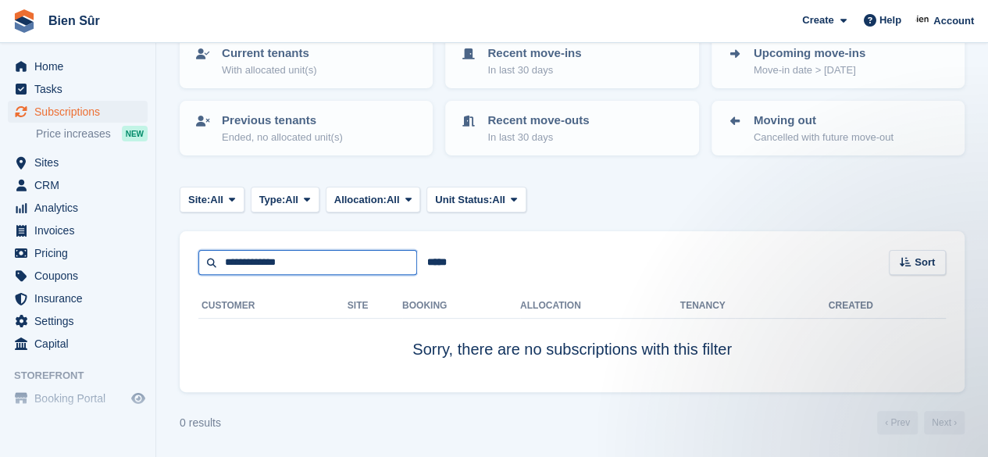
drag, startPoint x: 301, startPoint y: 268, endPoint x: 259, endPoint y: 268, distance: 42.2
click at [259, 268] on input "**********" at bounding box center [307, 263] width 219 height 26
type input "******"
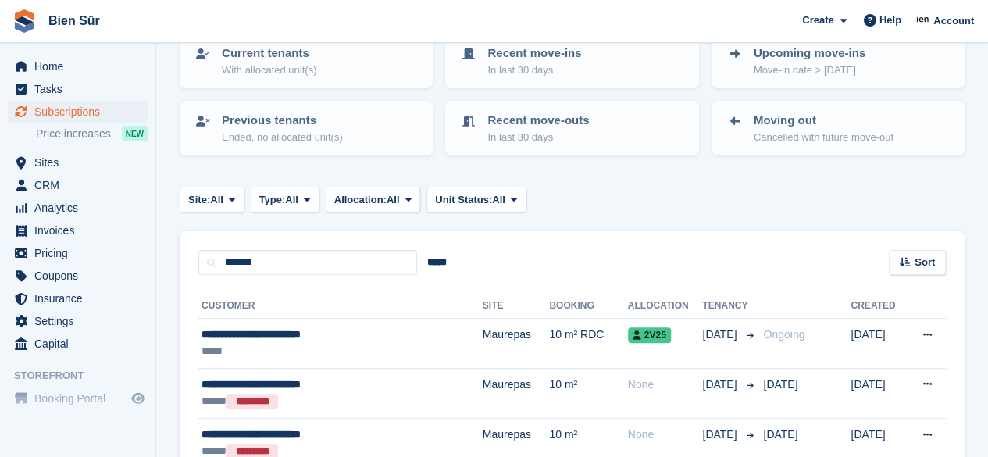
click at [374, 347] on div "*****" at bounding box center [315, 351] width 228 height 16
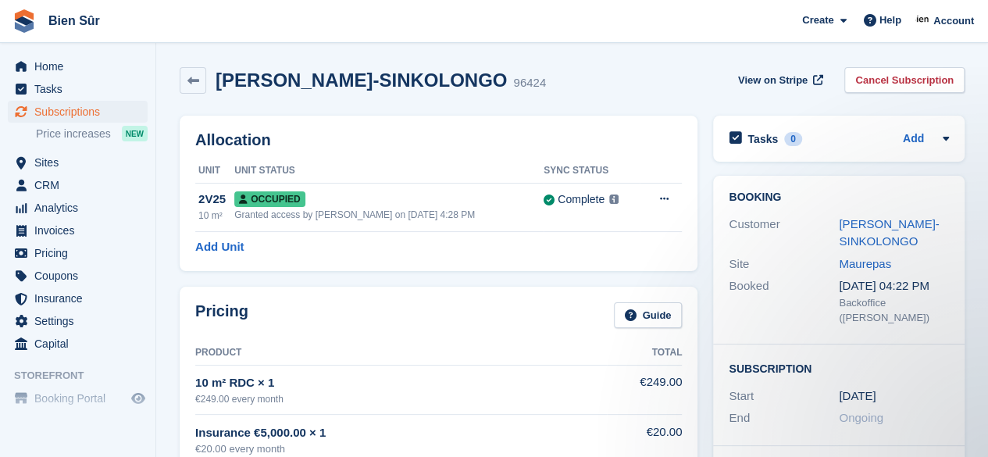
click at [850, 228] on link "[PERSON_NAME]-SINKOLONGO" at bounding box center [889, 232] width 100 height 31
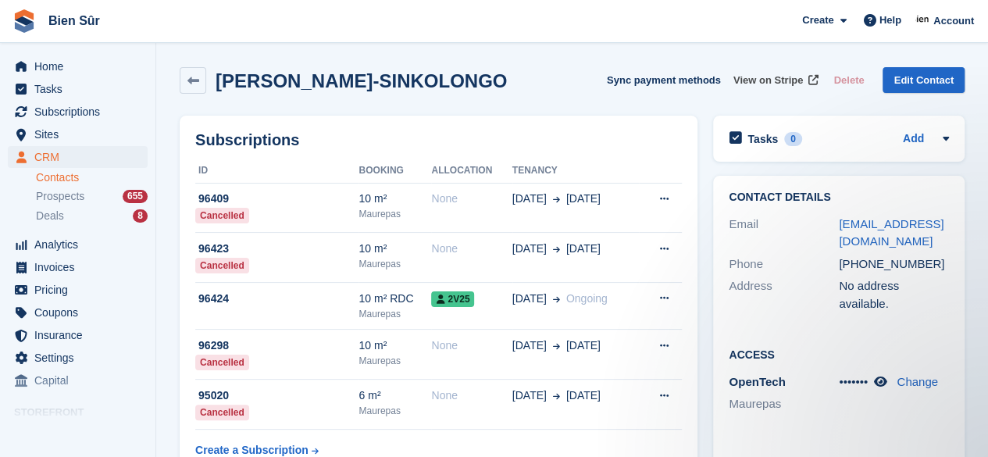
click at [763, 82] on span "View on Stripe" at bounding box center [767, 81] width 69 height 16
